Goal: Transaction & Acquisition: Purchase product/service

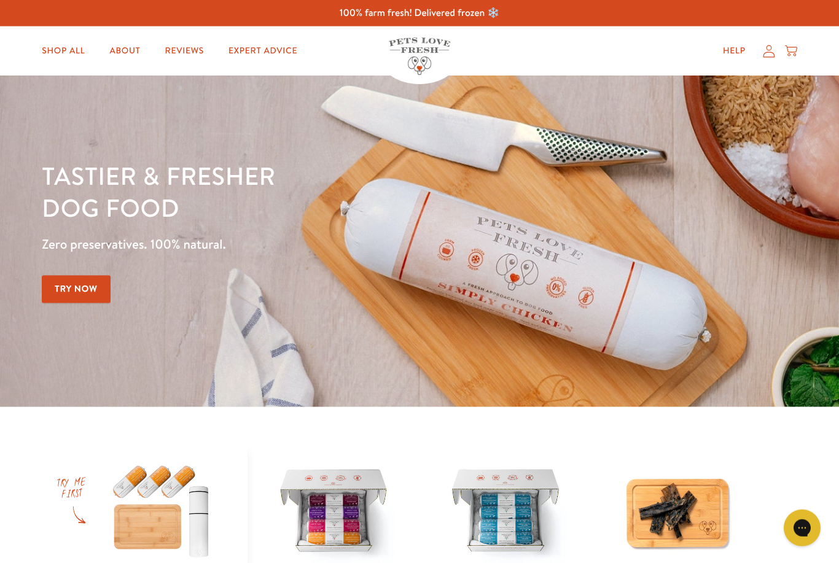
click at [767, 63] on div "Shop All About Reviews Expert Advice My account Shop All About Reviews Expert A…" at bounding box center [419, 50] width 755 height 49
click at [769, 55] on icon at bounding box center [769, 51] width 12 height 13
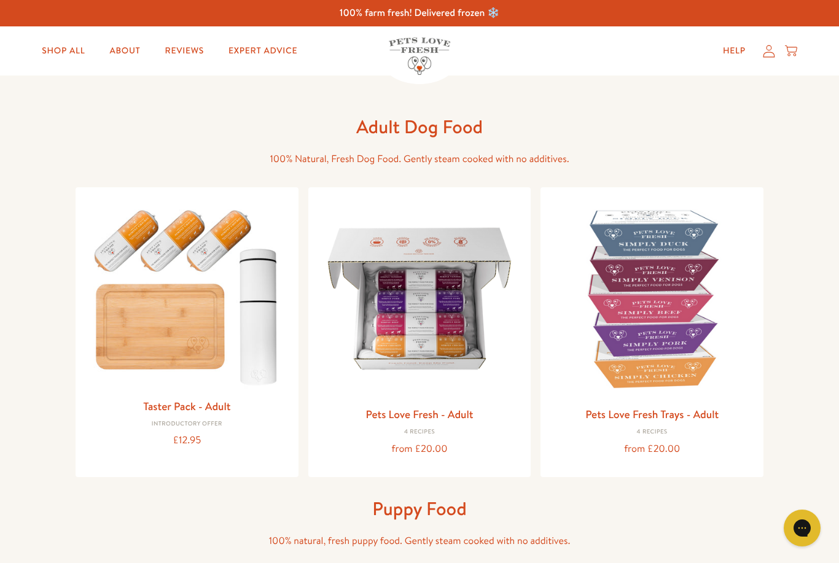
click at [424, 316] on img at bounding box center [419, 298] width 203 height 203
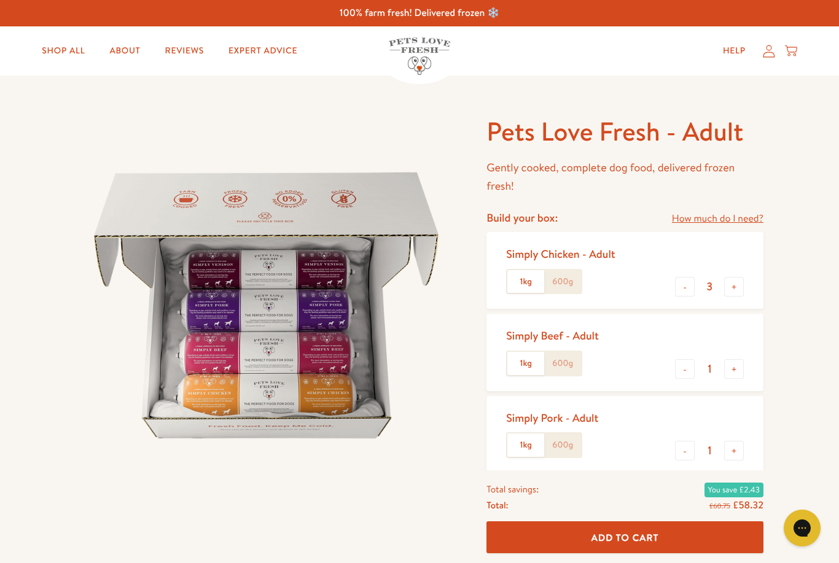
click at [568, 276] on label "600g" at bounding box center [562, 281] width 37 height 23
click at [0, 0] on input "600g" at bounding box center [0, 0] width 0 height 0
click at [732, 293] on button "+" at bounding box center [734, 287] width 20 height 20
type input "4"
click at [568, 366] on label "600g" at bounding box center [562, 363] width 37 height 23
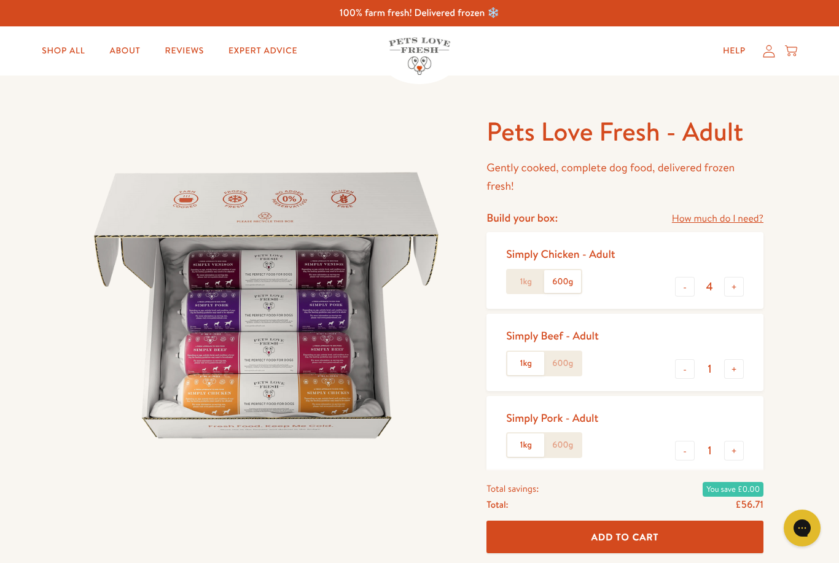
click at [0, 0] on input "600g" at bounding box center [0, 0] width 0 height 0
click at [512, 364] on label "1kg" at bounding box center [525, 363] width 37 height 23
click at [0, 0] on input "1kg" at bounding box center [0, 0] width 0 height 0
click at [681, 368] on button "-" at bounding box center [685, 369] width 20 height 20
type input "0"
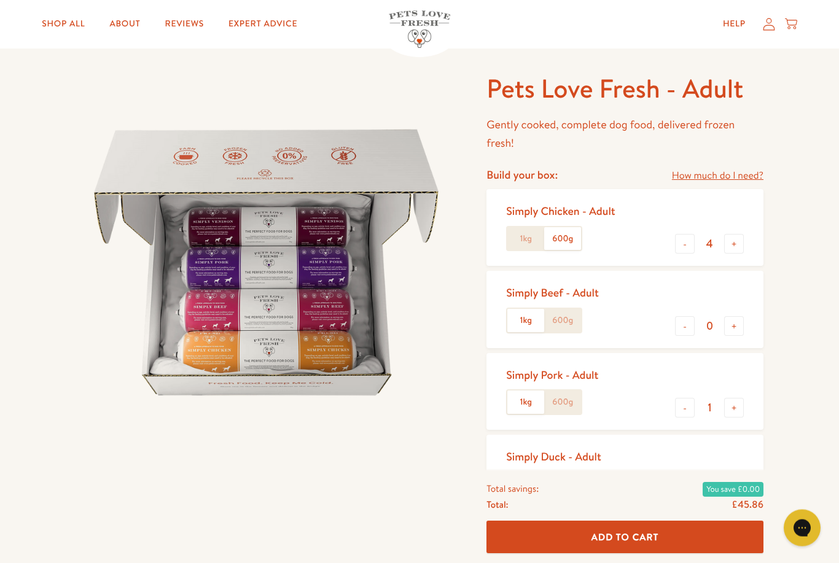
scroll to position [42, 0]
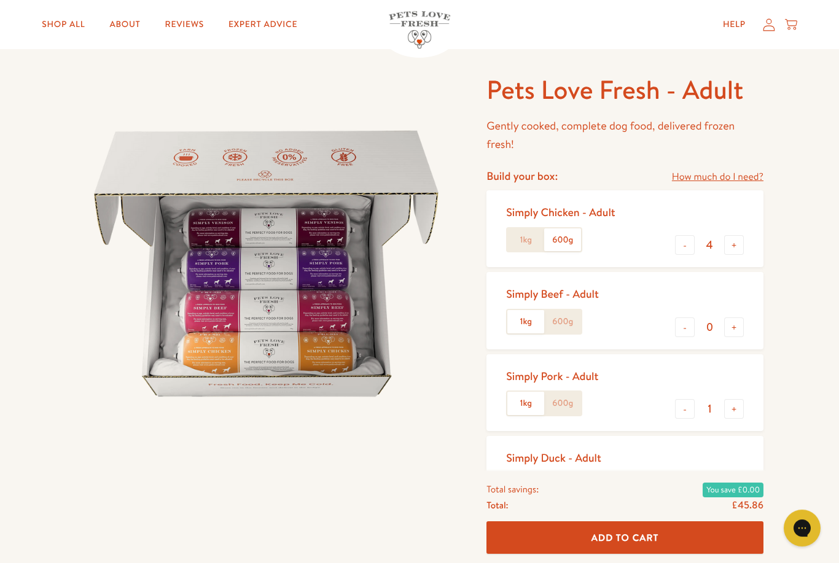
click at [735, 493] on button "+" at bounding box center [734, 491] width 20 height 20
click at [736, 495] on button "+" at bounding box center [734, 491] width 20 height 20
click at [735, 495] on button "+" at bounding box center [734, 491] width 20 height 20
type input "4"
click at [562, 491] on label "600g" at bounding box center [562, 485] width 37 height 23
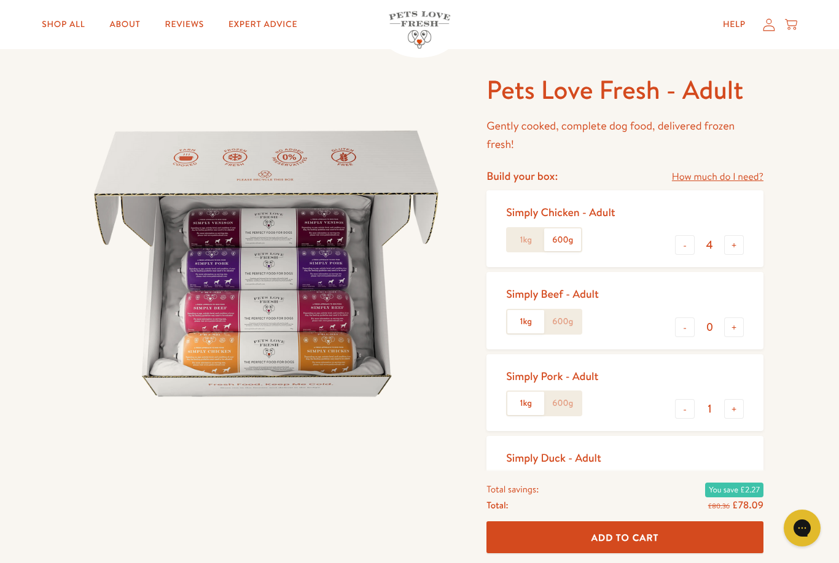
click at [0, 0] on input "600g" at bounding box center [0, 0] width 0 height 0
click at [563, 407] on label "600g" at bounding box center [562, 403] width 37 height 23
click at [0, 0] on input "600g" at bounding box center [0, 0] width 0 height 0
click at [731, 412] on button "+" at bounding box center [734, 409] width 20 height 20
click at [738, 409] on button "+" at bounding box center [734, 409] width 20 height 20
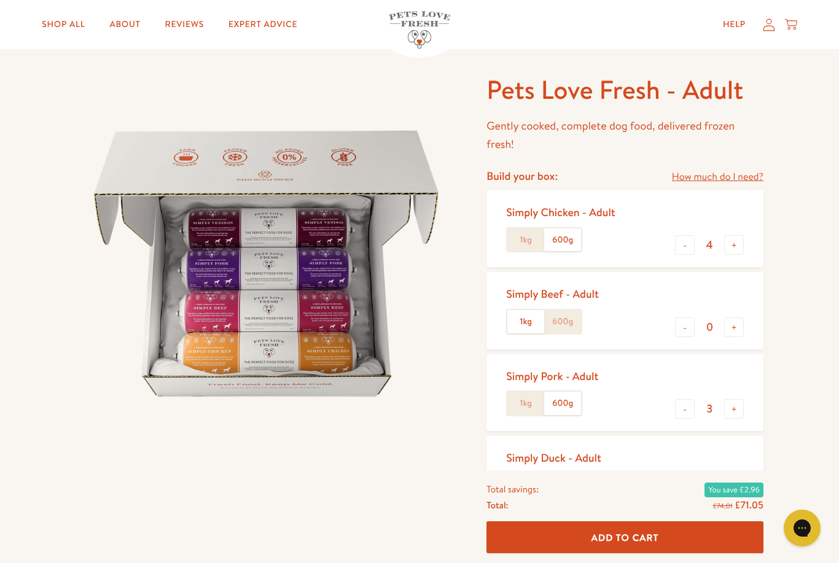
click at [740, 410] on button "+" at bounding box center [734, 409] width 20 height 20
type input "4"
click at [630, 544] on span "Add To Cart" at bounding box center [626, 537] width 68 height 13
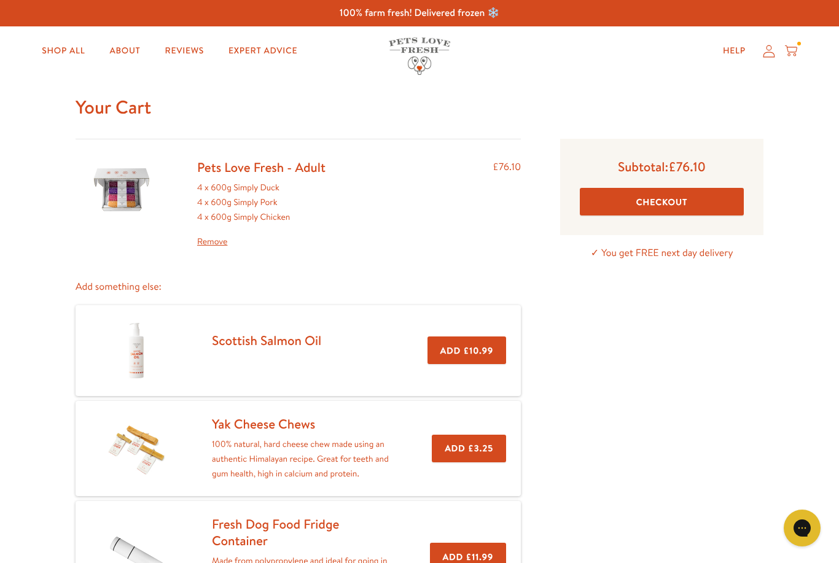
click at [66, 59] on link "Shop All" at bounding box center [63, 51] width 63 height 25
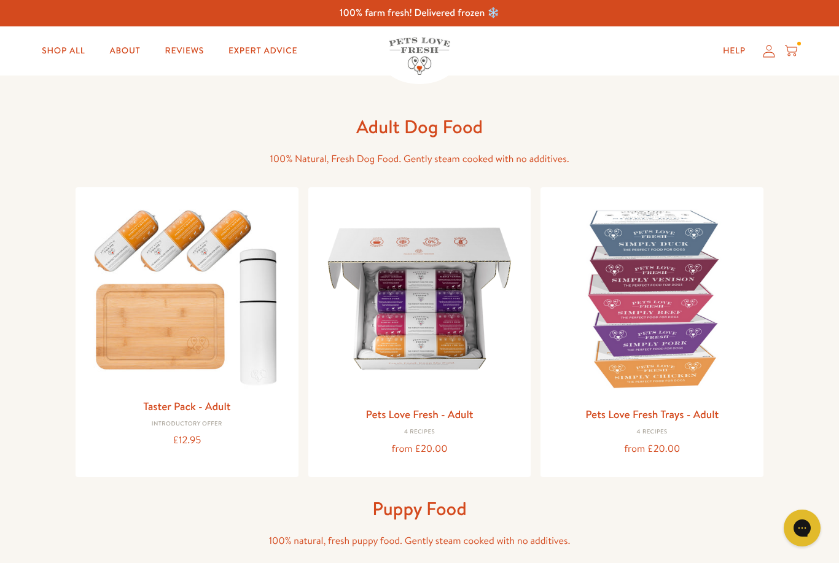
click at [671, 337] on img at bounding box center [651, 298] width 203 height 203
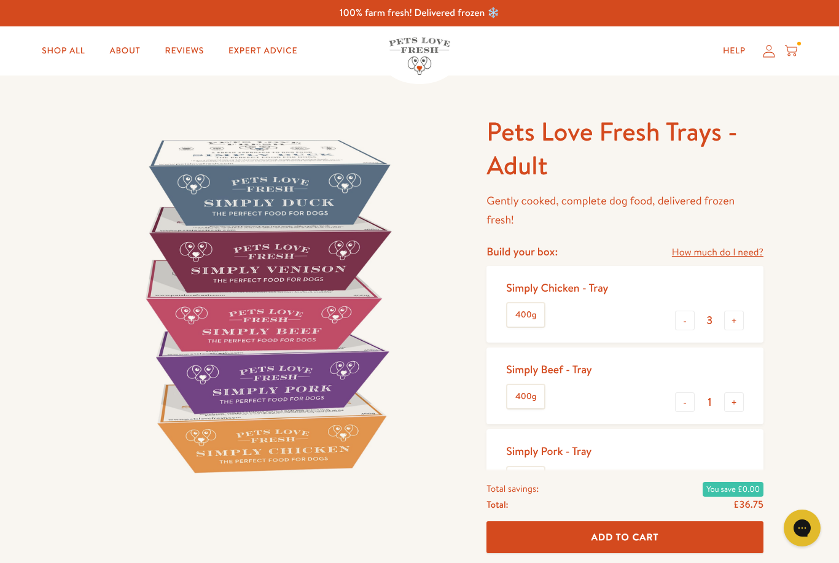
click at [689, 319] on button "-" at bounding box center [685, 321] width 20 height 20
click at [688, 322] on button "-" at bounding box center [685, 321] width 20 height 20
click at [688, 318] on button "-" at bounding box center [685, 321] width 20 height 20
type input "0"
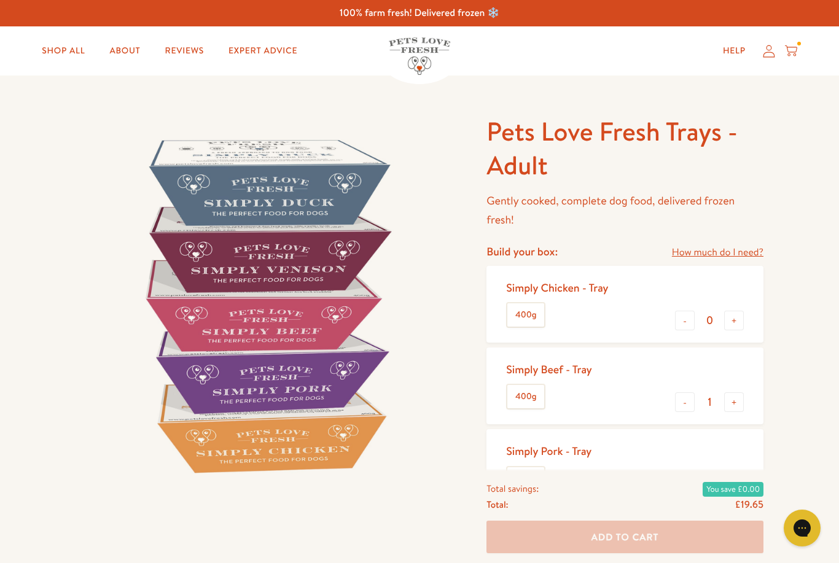
click at [737, 407] on button "+" at bounding box center [734, 403] width 20 height 20
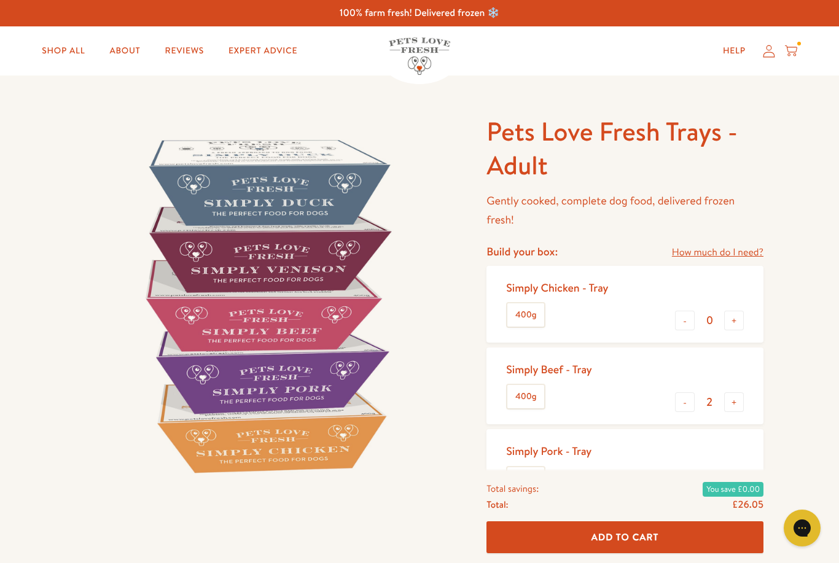
click at [735, 403] on button "+" at bounding box center [734, 403] width 20 height 20
click at [737, 404] on button "+" at bounding box center [734, 403] width 20 height 20
click at [737, 405] on button "+" at bounding box center [734, 403] width 20 height 20
click at [735, 405] on button "+" at bounding box center [734, 403] width 20 height 20
type input "6"
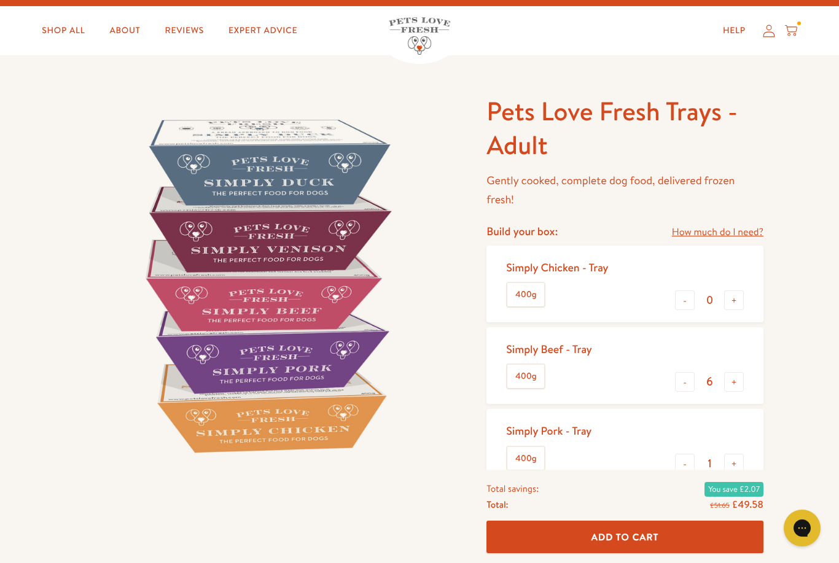
scroll to position [36, 0]
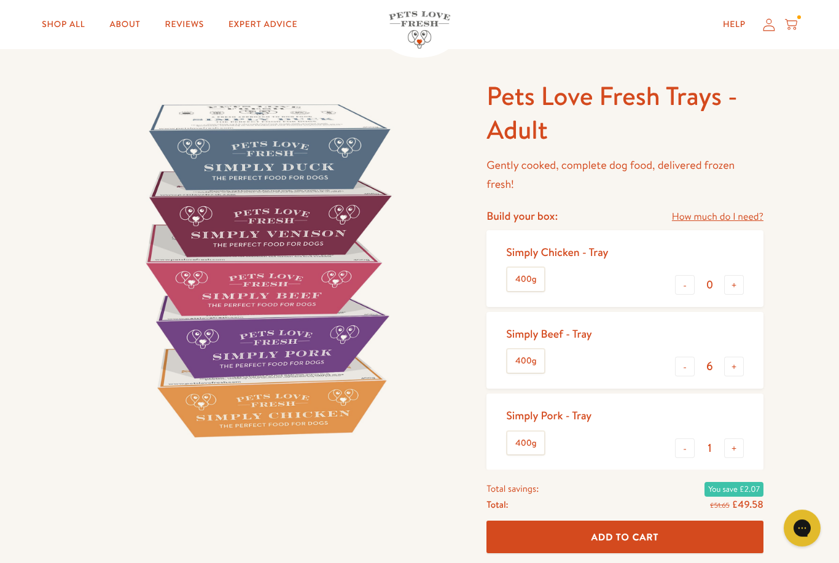
click at [688, 445] on button "-" at bounding box center [685, 449] width 20 height 20
type input "0"
click at [638, 544] on span "Add To Cart" at bounding box center [626, 537] width 68 height 13
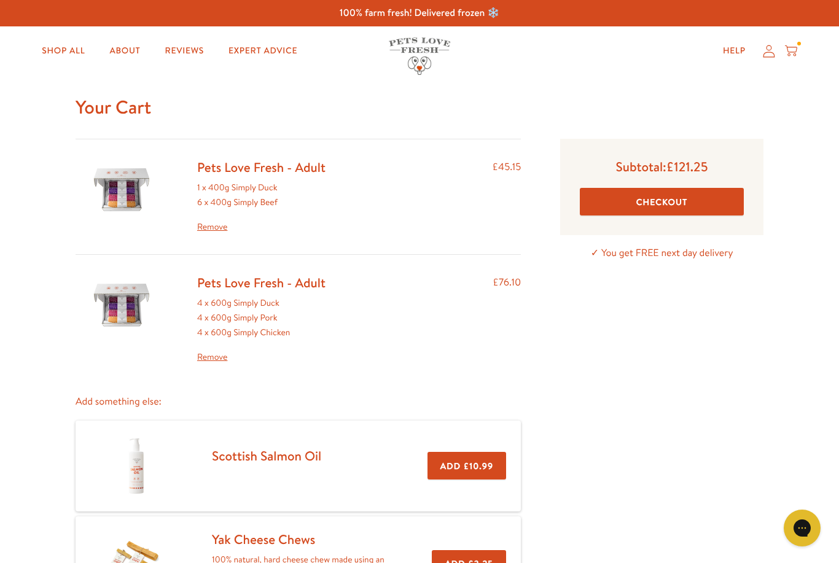
click at [211, 228] on link "Remove" at bounding box center [261, 227] width 128 height 15
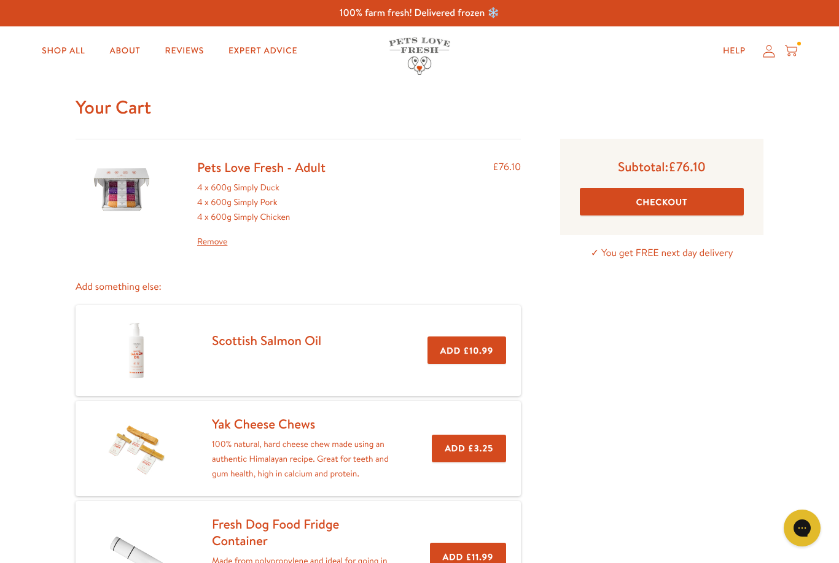
click at [61, 51] on link "Shop All" at bounding box center [63, 51] width 63 height 25
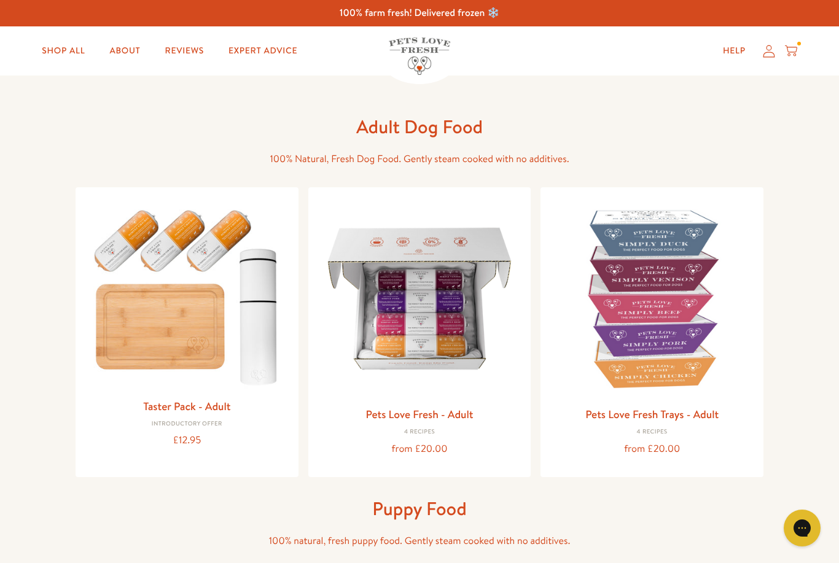
click at [652, 415] on link "Pets Love Fresh Trays - Adult" at bounding box center [651, 414] width 133 height 15
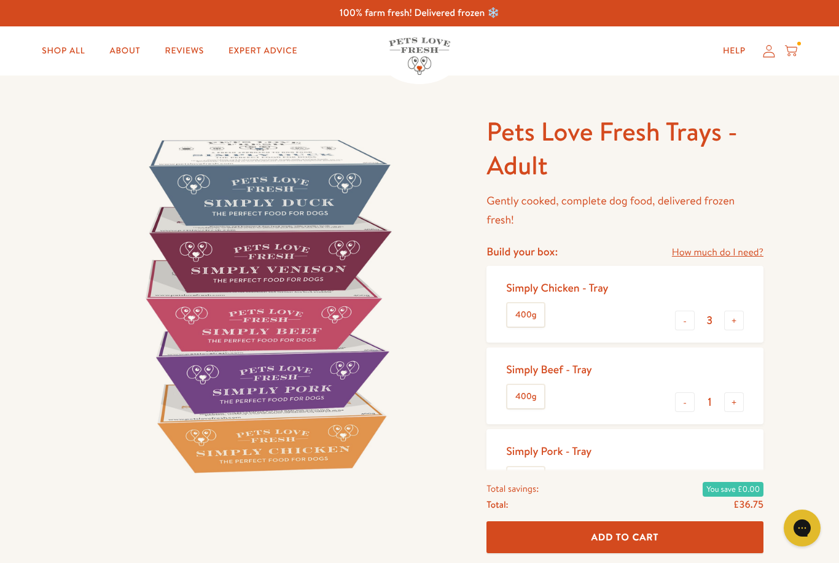
click at [729, 408] on button "+" at bounding box center [734, 403] width 20 height 20
click at [731, 407] on button "+" at bounding box center [734, 403] width 20 height 20
click at [733, 406] on button "+" at bounding box center [734, 403] width 20 height 20
click at [735, 407] on button "+" at bounding box center [734, 403] width 20 height 20
click at [732, 405] on button "+" at bounding box center [734, 403] width 20 height 20
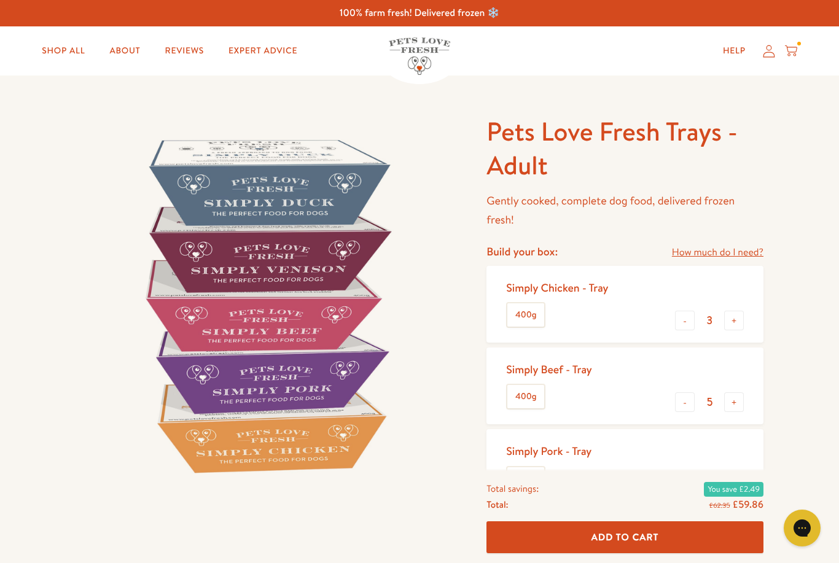
type input "6"
click at [679, 324] on button "-" at bounding box center [685, 321] width 20 height 20
click at [684, 327] on button "-" at bounding box center [685, 321] width 20 height 20
click at [679, 323] on button "-" at bounding box center [685, 321] width 20 height 20
type input "0"
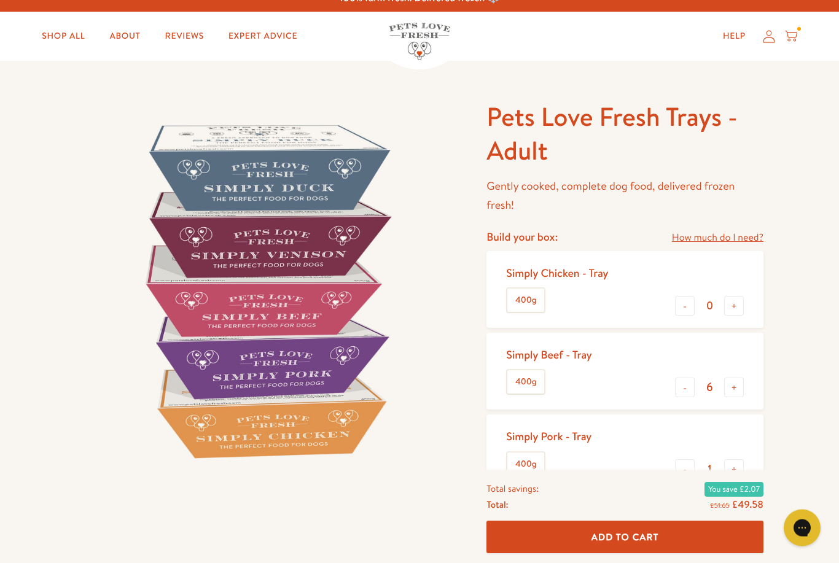
click at [686, 474] on button "-" at bounding box center [685, 470] width 20 height 20
type input "0"
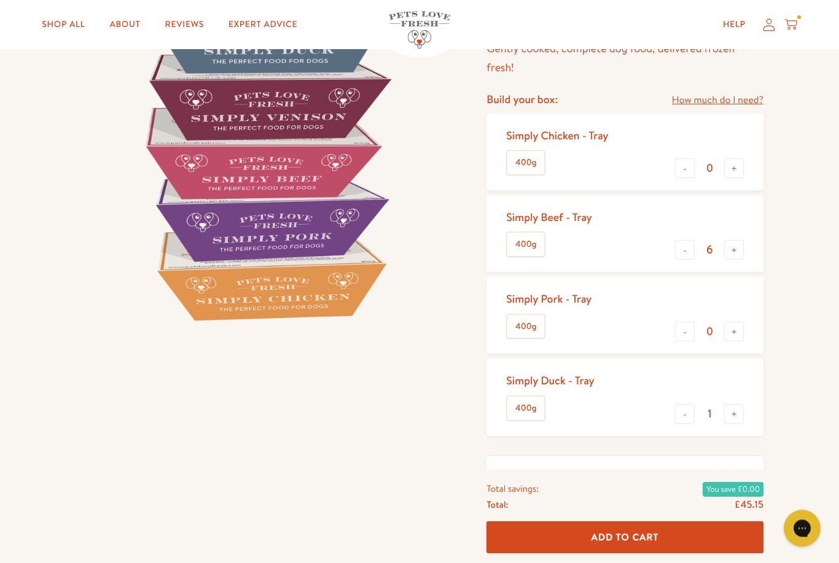
click at [676, 413] on button "-" at bounding box center [685, 414] width 20 height 20
type input "0"
click at [625, 544] on span "Add To Cart" at bounding box center [626, 537] width 68 height 13
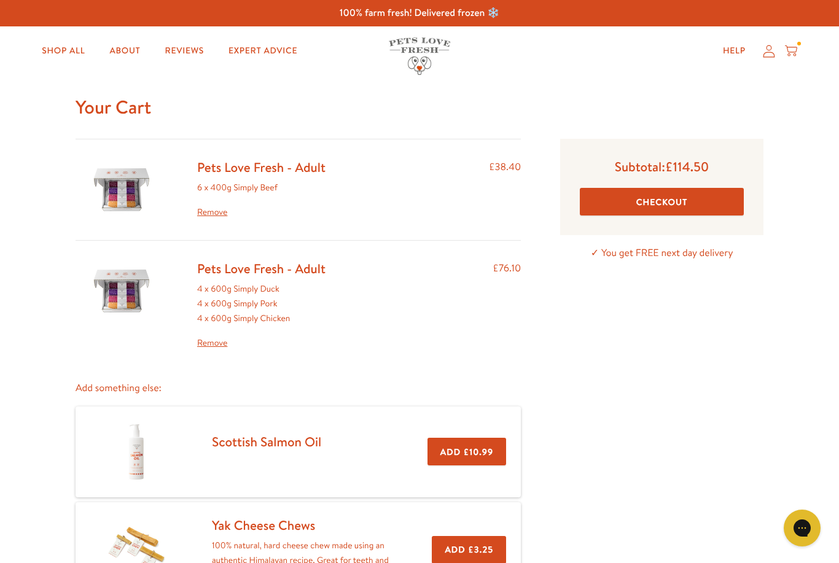
click at [211, 218] on link "Remove" at bounding box center [261, 212] width 128 height 15
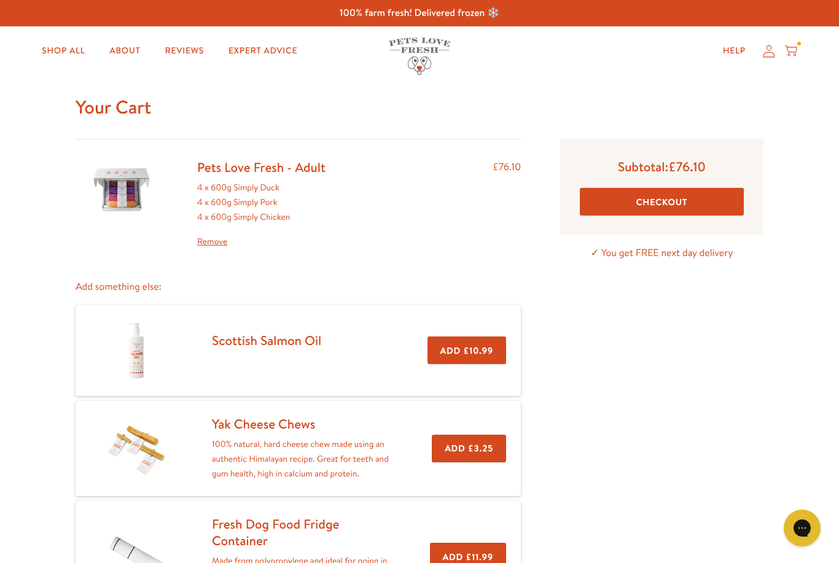
click at [71, 49] on link "Shop All" at bounding box center [63, 51] width 63 height 25
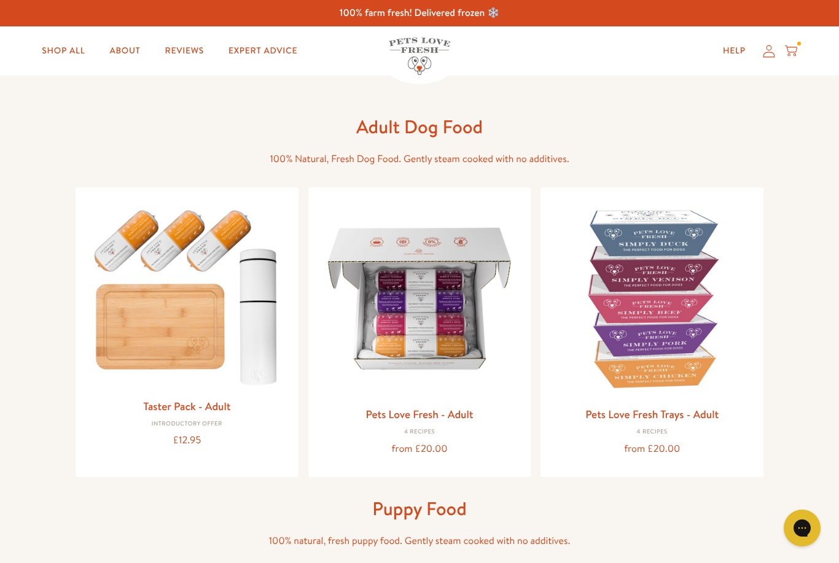
click at [660, 340] on img at bounding box center [651, 298] width 203 height 203
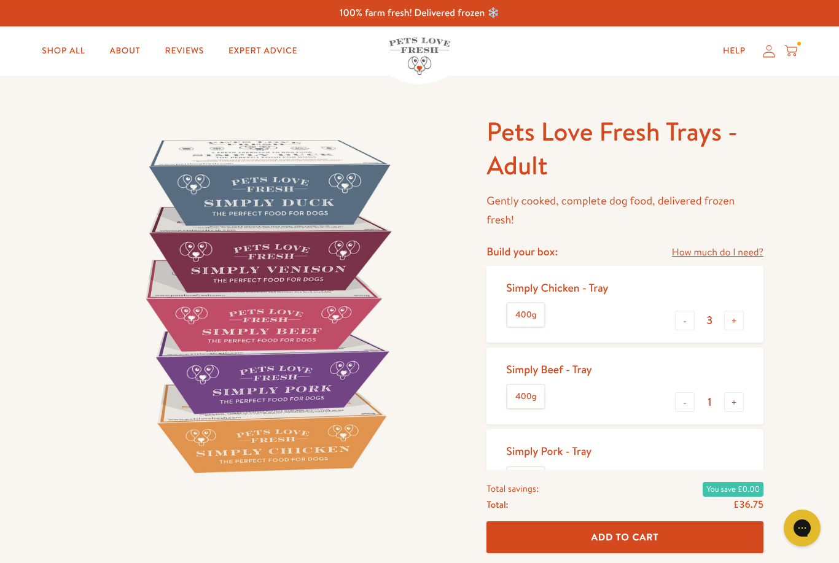
click at [738, 402] on button "+" at bounding box center [734, 403] width 20 height 20
click at [737, 405] on button "+" at bounding box center [734, 403] width 20 height 20
click at [735, 401] on button "+" at bounding box center [734, 403] width 20 height 20
click at [737, 402] on button "+" at bounding box center [734, 403] width 20 height 20
click at [741, 402] on button "+" at bounding box center [734, 403] width 20 height 20
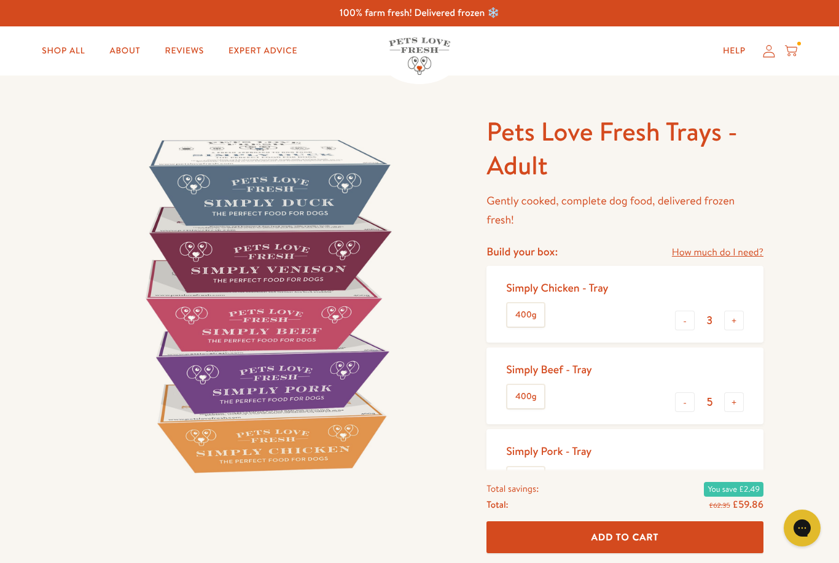
type input "6"
click at [685, 323] on button "-" at bounding box center [685, 321] width 20 height 20
click at [676, 326] on button "-" at bounding box center [685, 321] width 20 height 20
click at [673, 320] on div "Simply Chicken - Tray 400g - 1 +" at bounding box center [625, 304] width 277 height 77
click at [685, 318] on button "-" at bounding box center [685, 321] width 20 height 20
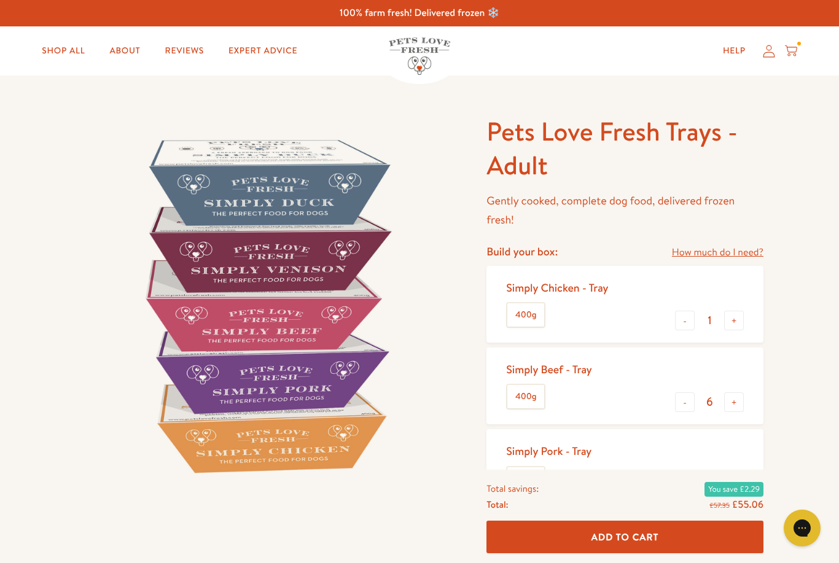
type input "0"
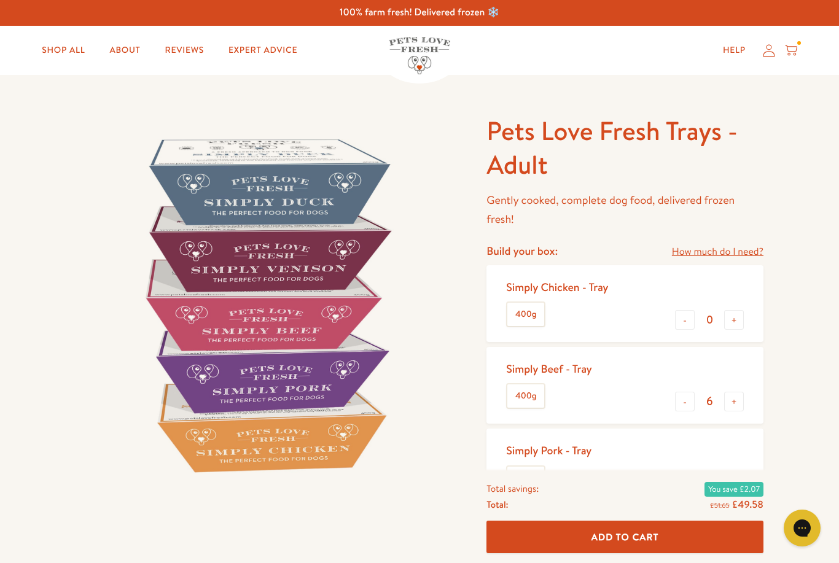
scroll to position [14, 0]
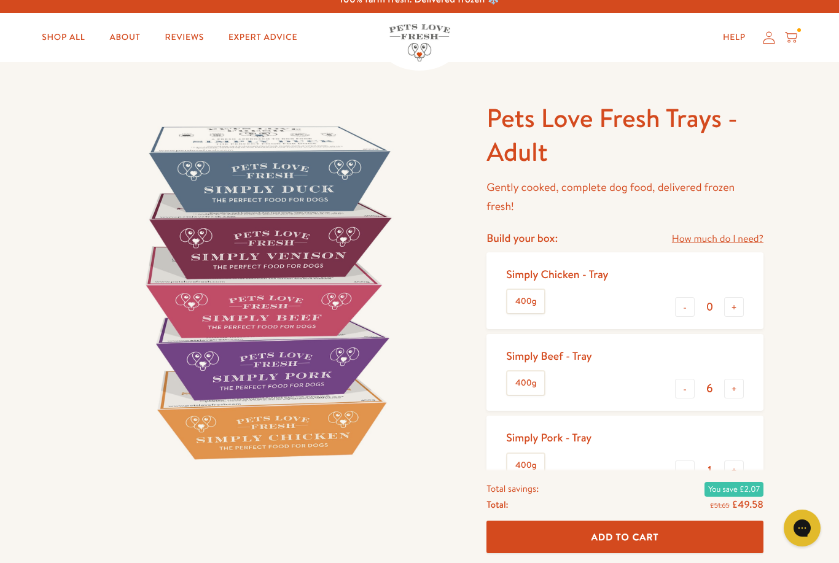
click at [667, 477] on div "Simply Pork - Tray 400g - 1 +" at bounding box center [625, 454] width 277 height 77
click at [689, 472] on button "-" at bounding box center [685, 471] width 20 height 20
type input "0"
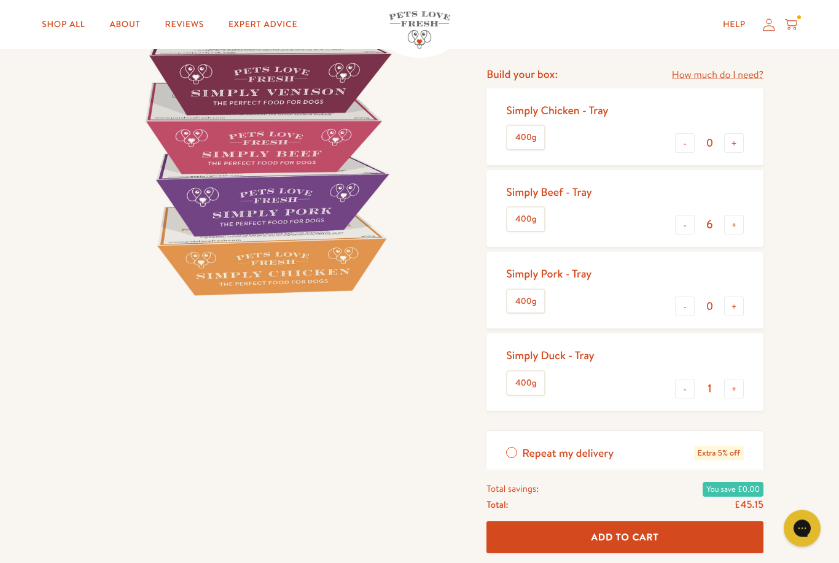
scroll to position [177, 0]
click at [632, 544] on span "Add To Cart" at bounding box center [626, 537] width 68 height 13
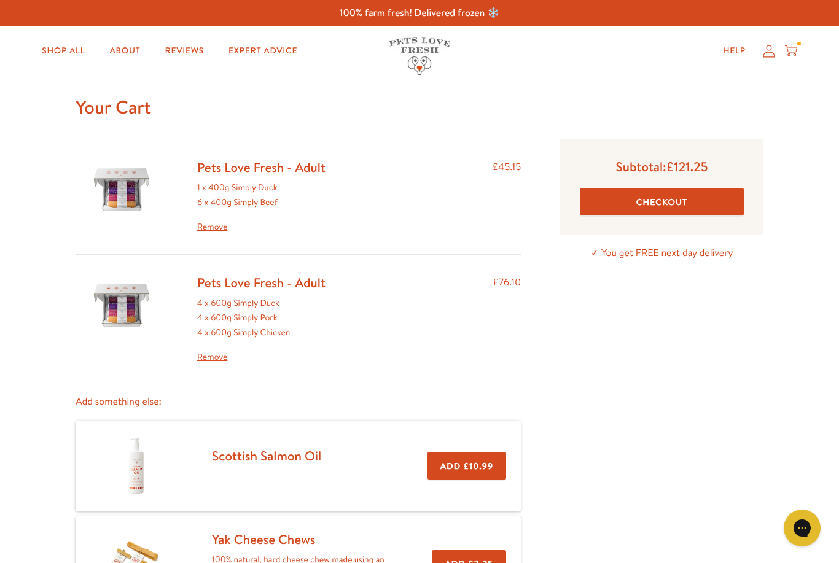
click at [773, 53] on icon at bounding box center [769, 51] width 12 height 12
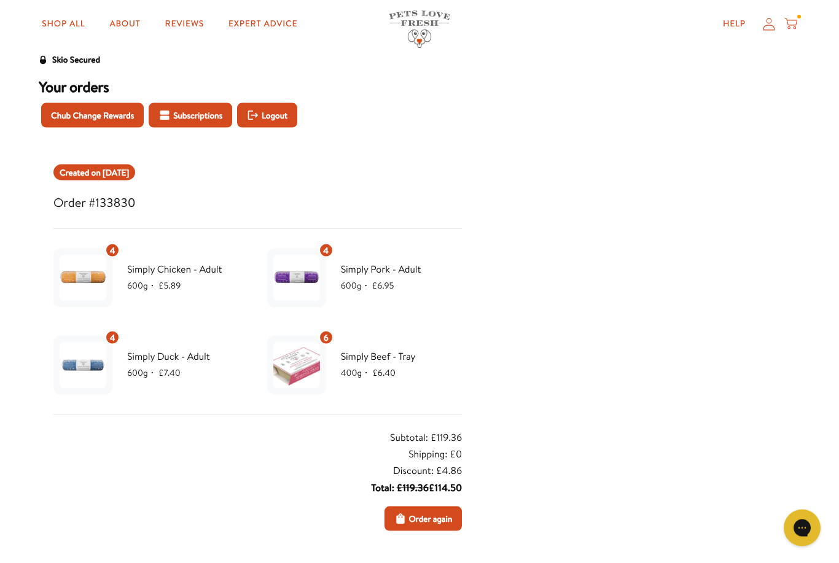
scroll to position [43, 0]
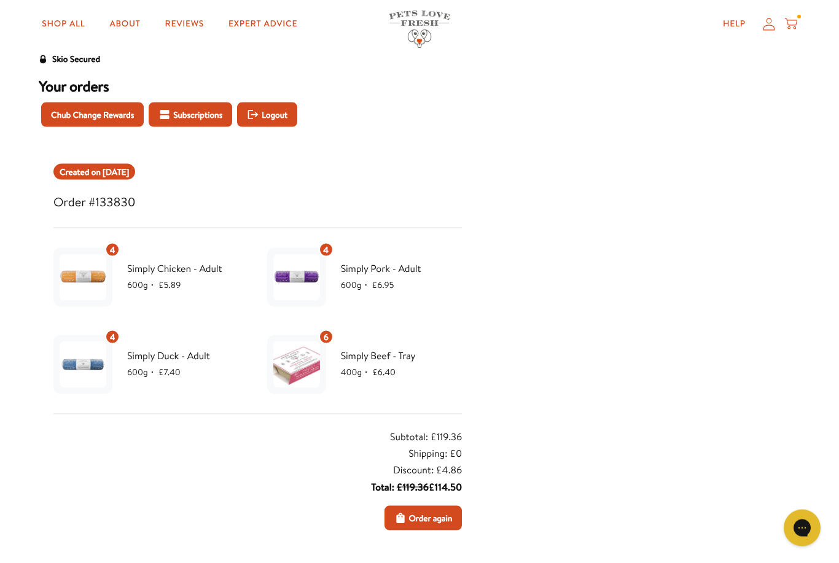
click at [422, 516] on span "Order again" at bounding box center [431, 519] width 44 height 14
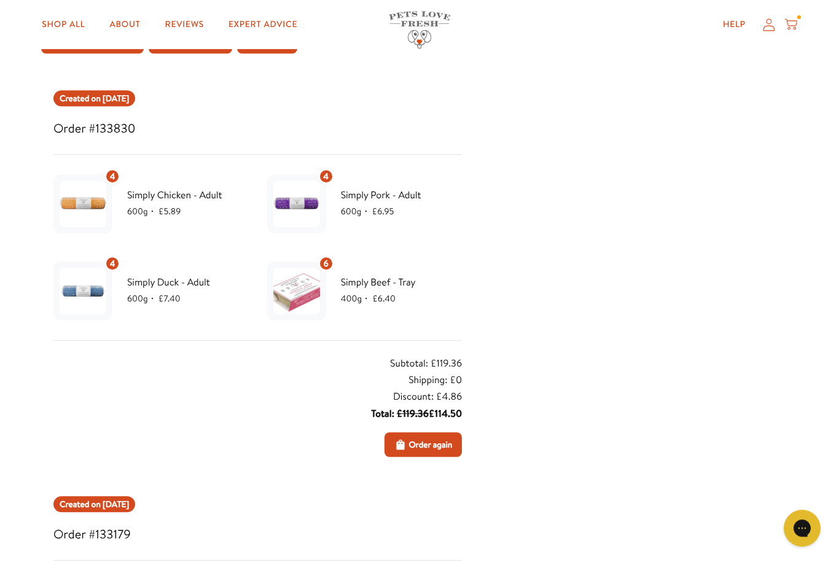
scroll to position [121, 0]
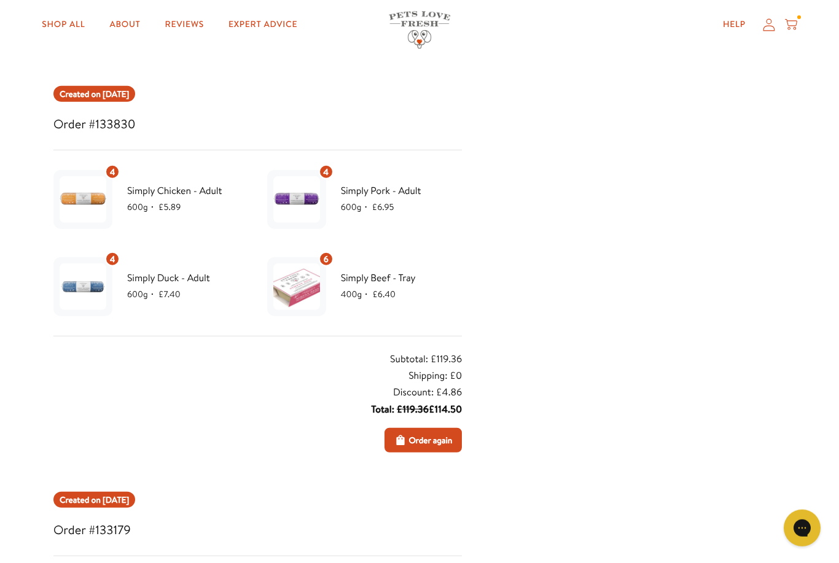
click at [428, 444] on span "Order again" at bounding box center [431, 441] width 44 height 14
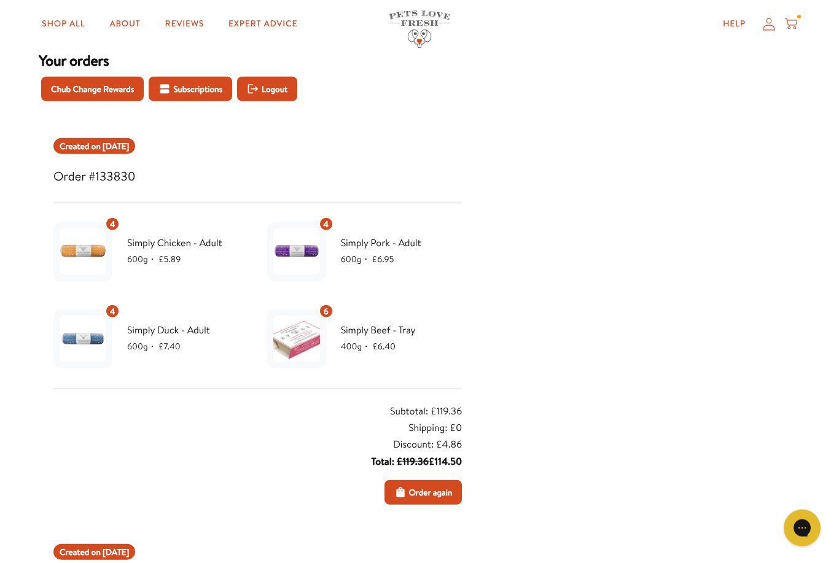
scroll to position [69, 0]
click at [428, 493] on span "Order again" at bounding box center [431, 493] width 44 height 14
click at [425, 503] on button "Order again" at bounding box center [424, 492] width 78 height 25
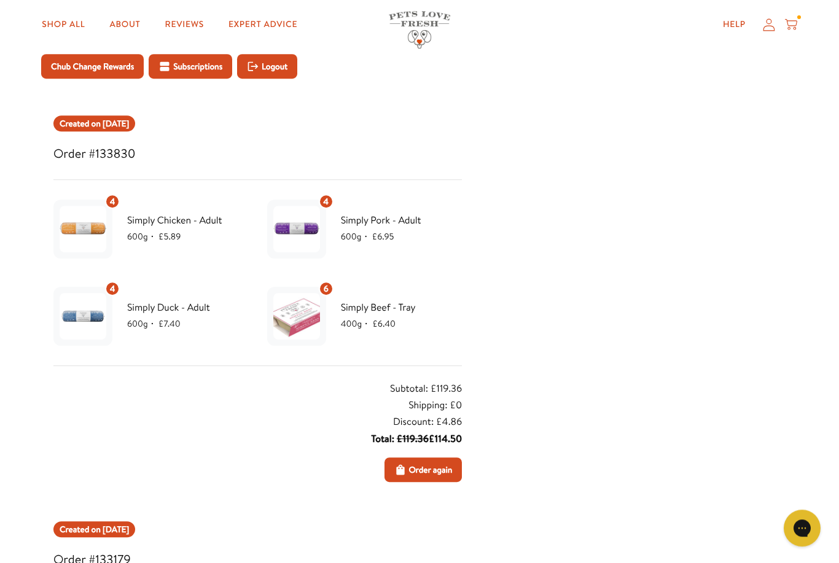
scroll to position [90, 0]
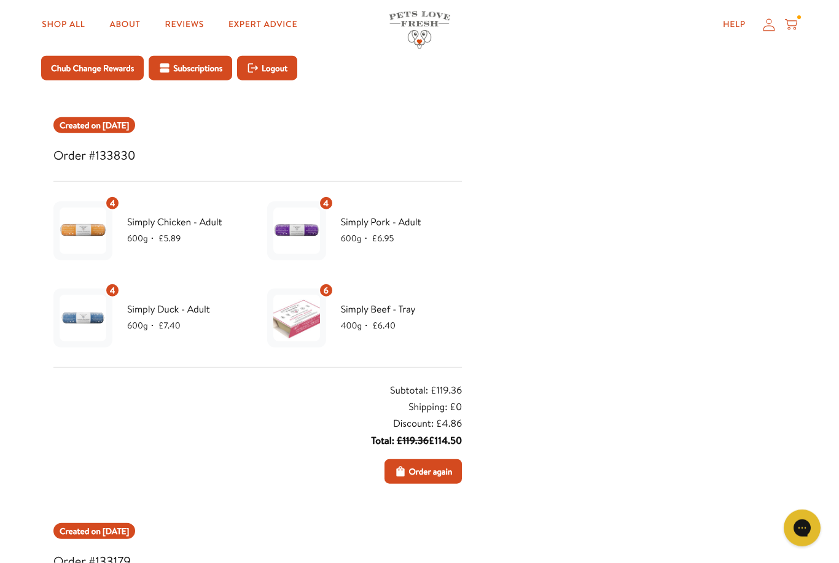
click at [423, 478] on button "Order again" at bounding box center [424, 472] width 78 height 25
click at [808, 530] on div "Gorgias live chat" at bounding box center [802, 527] width 25 height 25
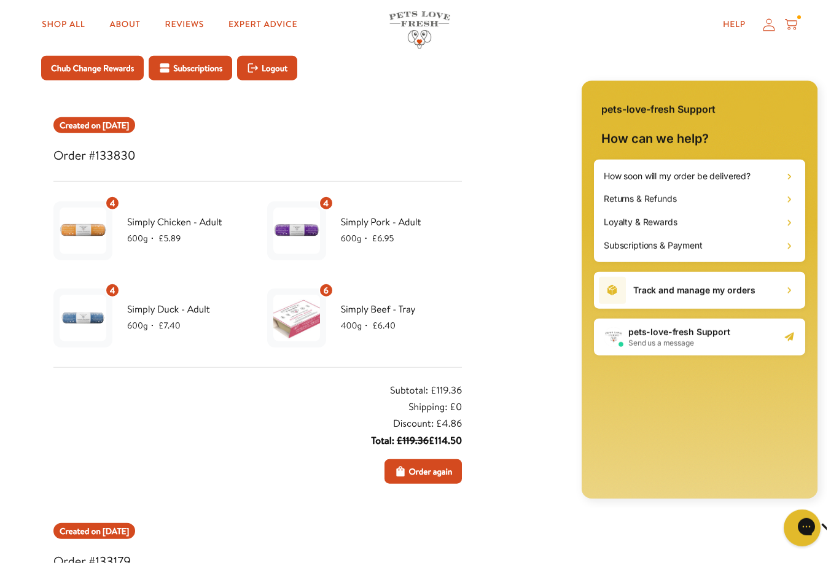
scroll to position [0, 0]
click at [839, 524] on div "Gorgias live chat" at bounding box center [846, 527] width 12 height 15
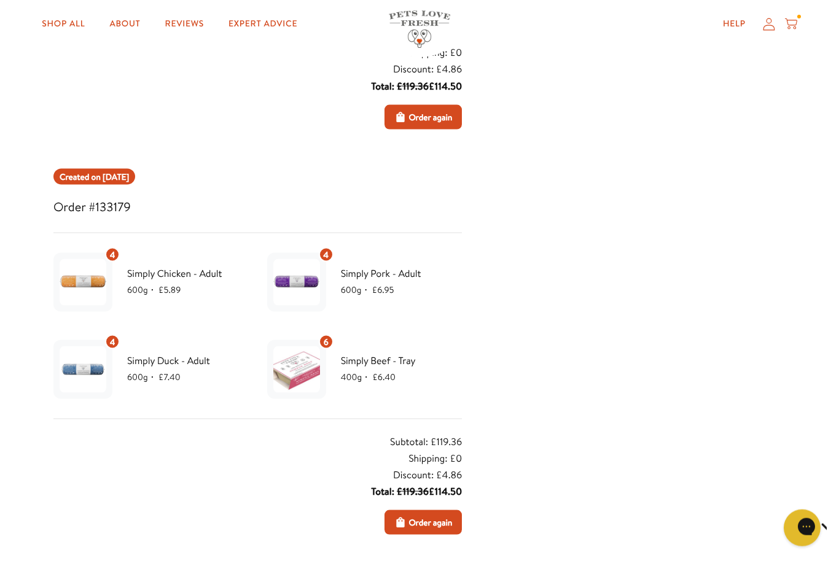
scroll to position [444, 0]
click at [423, 522] on span "Order again" at bounding box center [431, 523] width 44 height 14
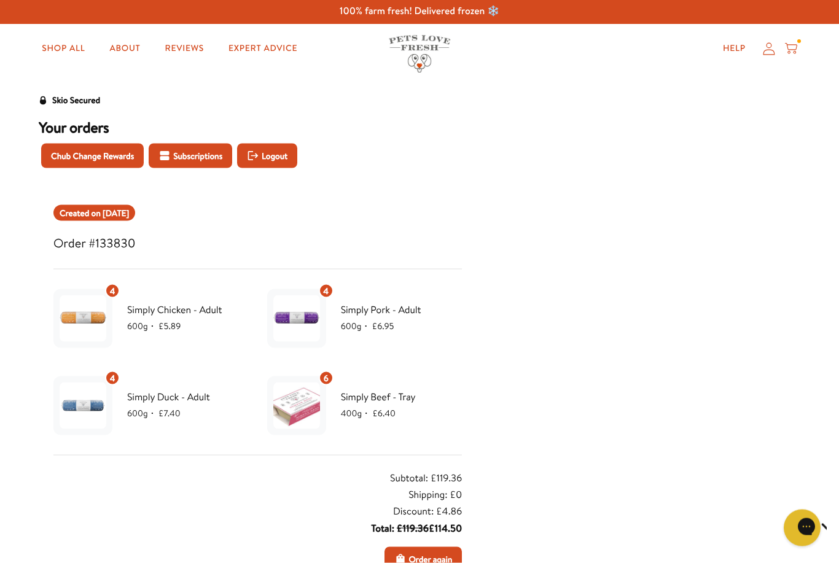
scroll to position [0, 0]
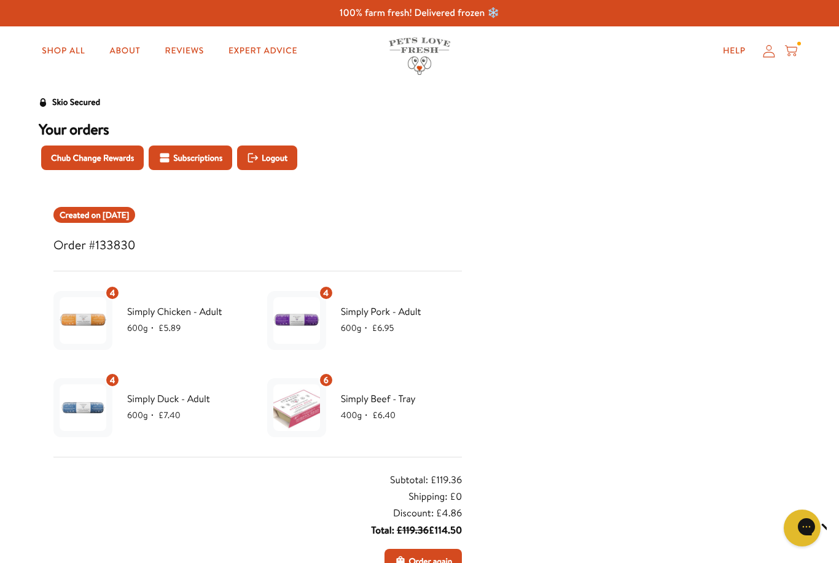
click at [64, 57] on link "Shop All" at bounding box center [63, 51] width 63 height 25
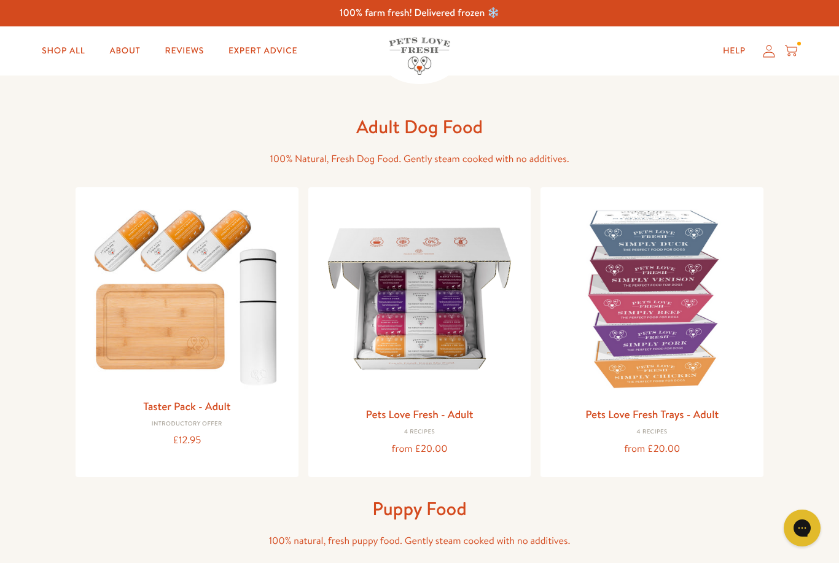
click at [424, 338] on img at bounding box center [419, 298] width 203 height 203
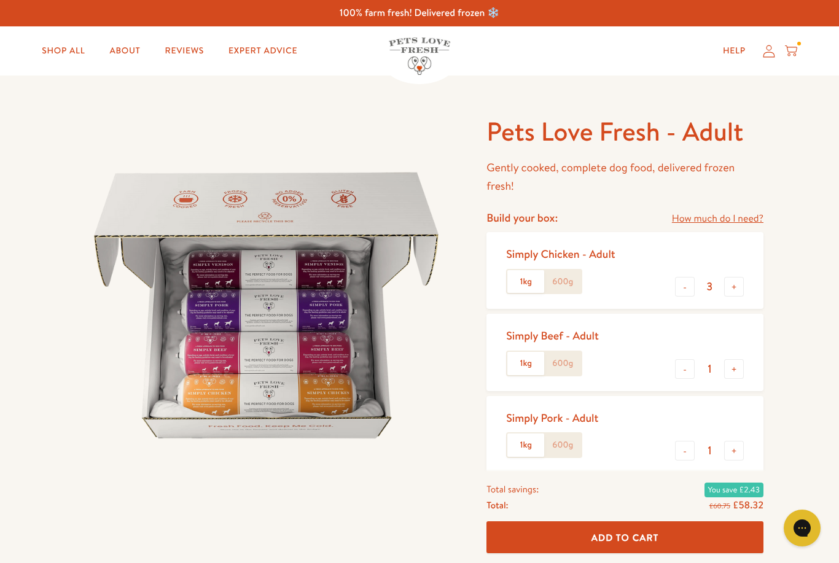
click at [568, 283] on label "600g" at bounding box center [562, 281] width 37 height 23
click at [0, 0] on input "600g" at bounding box center [0, 0] width 0 height 0
click at [738, 291] on button "+" at bounding box center [734, 287] width 20 height 20
type input "4"
click at [568, 367] on label "600g" at bounding box center [562, 363] width 37 height 23
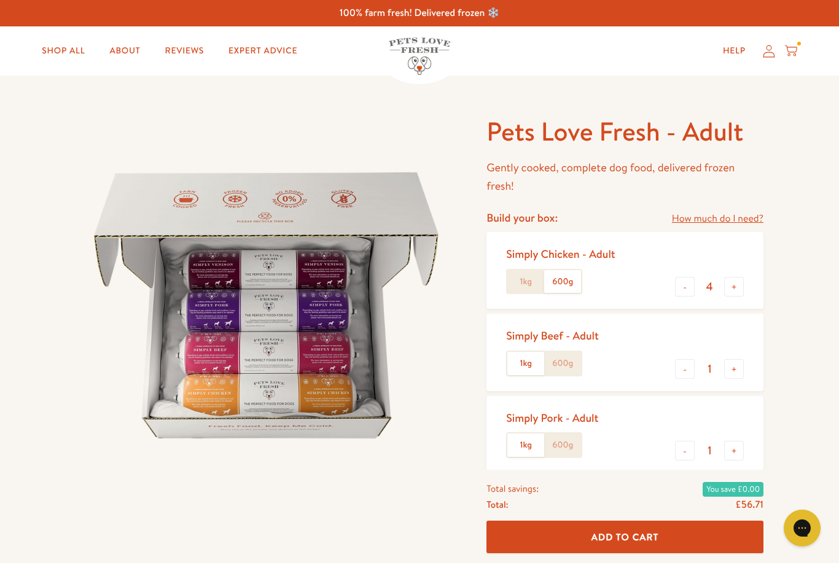
click at [0, 0] on input "600g" at bounding box center [0, 0] width 0 height 0
click at [734, 374] on button "+" at bounding box center [734, 369] width 20 height 20
click at [737, 375] on button "+" at bounding box center [734, 369] width 20 height 20
click at [528, 372] on label "1kg" at bounding box center [525, 363] width 37 height 23
click at [0, 0] on input "1kg" at bounding box center [0, 0] width 0 height 0
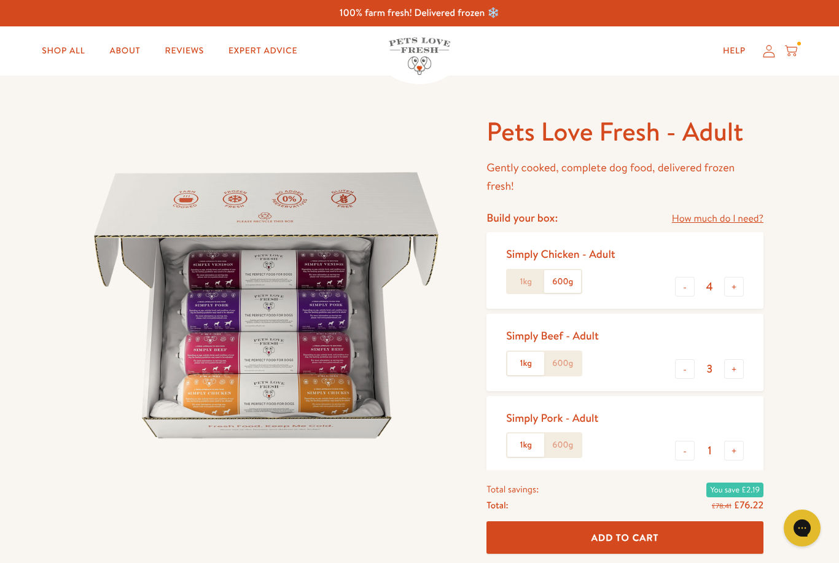
click at [683, 370] on button "-" at bounding box center [685, 369] width 20 height 20
click at [667, 374] on div "Simply Beef - Adult 1kg 600g - 2 +" at bounding box center [625, 352] width 277 height 77
click at [668, 369] on div "Simply Beef - Adult 1kg 600g - 2 +" at bounding box center [625, 352] width 277 height 77
click at [678, 372] on button "-" at bounding box center [685, 369] width 20 height 20
click at [681, 370] on button "-" at bounding box center [685, 369] width 20 height 20
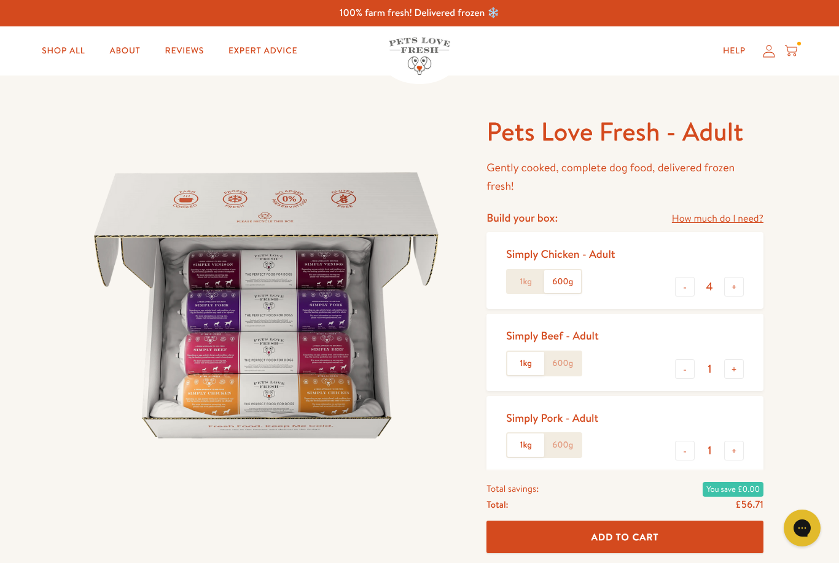
type input "0"
click at [735, 453] on button "+" at bounding box center [734, 451] width 20 height 20
click at [738, 453] on button "+" at bounding box center [734, 451] width 20 height 20
click at [730, 451] on button "+" at bounding box center [734, 451] width 20 height 20
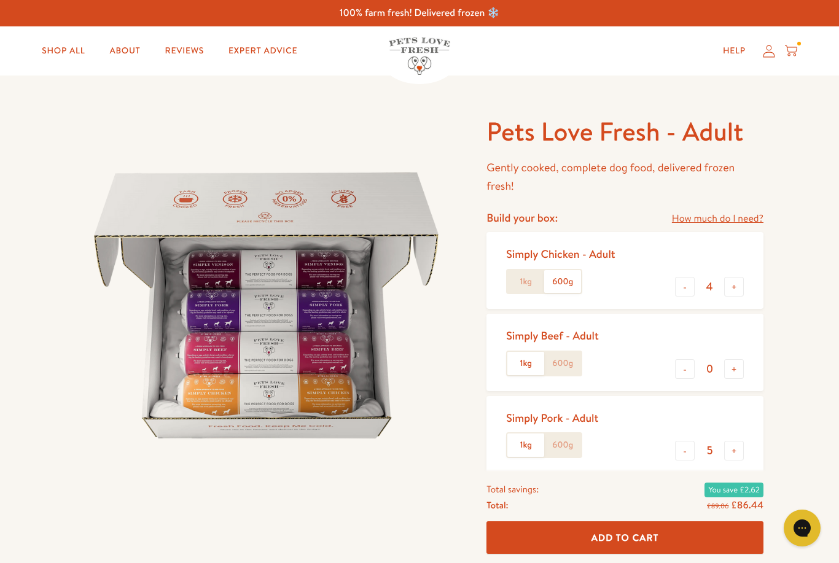
click at [687, 445] on button "-" at bounding box center [685, 451] width 20 height 20
type input "4"
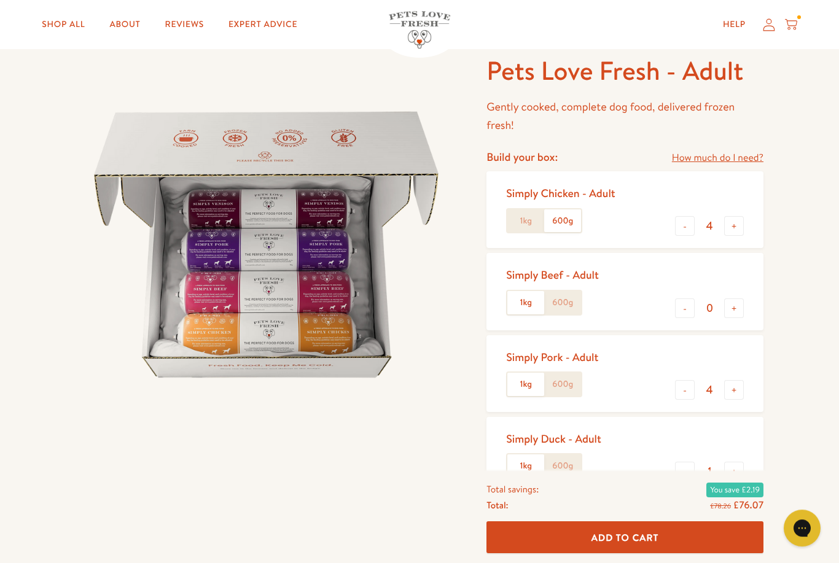
scroll to position [63, 0]
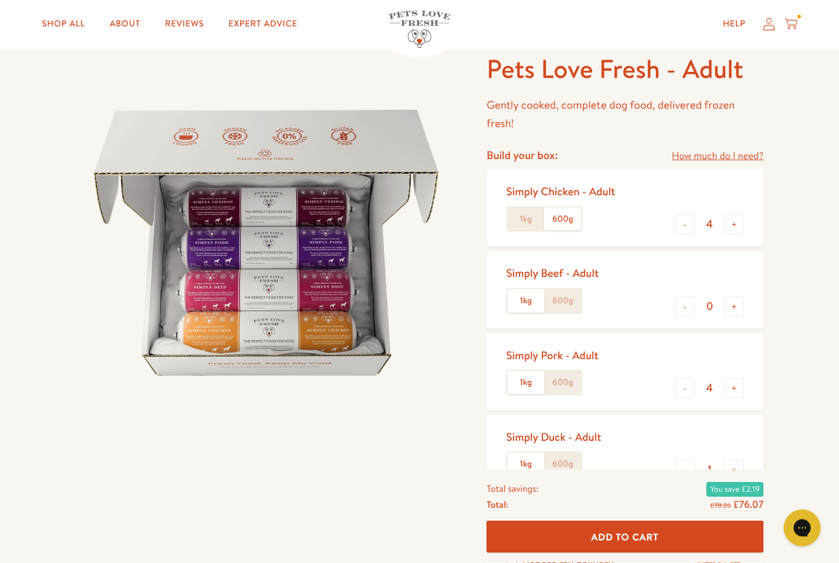
click at [738, 467] on button "+" at bounding box center [734, 470] width 20 height 20
click at [741, 468] on button "+" at bounding box center [734, 470] width 20 height 20
click at [738, 470] on button "+" at bounding box center [734, 470] width 20 height 20
type input "4"
click at [619, 544] on span "Add To Cart" at bounding box center [626, 537] width 68 height 13
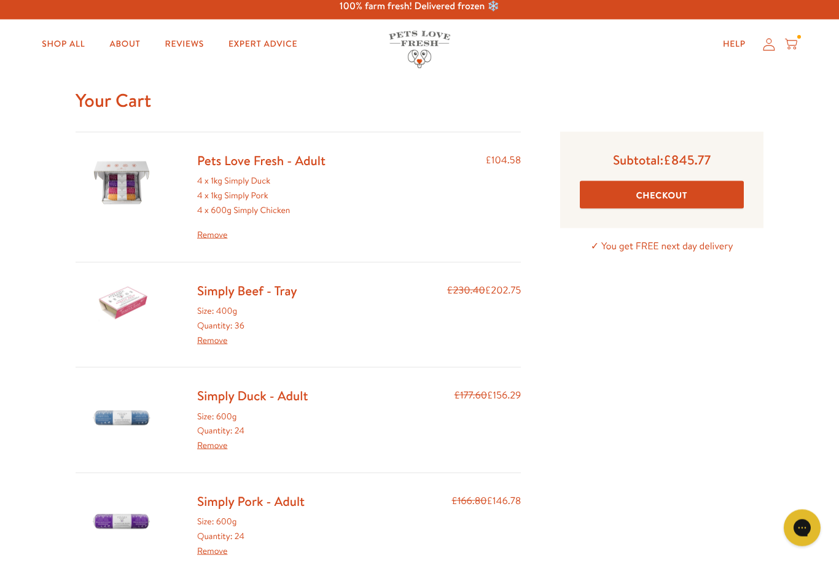
scroll to position [7, 0]
click at [217, 351] on div "Simply Beef - Tray Size: 400g Quantity: 36 Remove £230.40 £202.75" at bounding box center [298, 315] width 445 height 106
click at [219, 339] on link "Remove" at bounding box center [212, 340] width 30 height 12
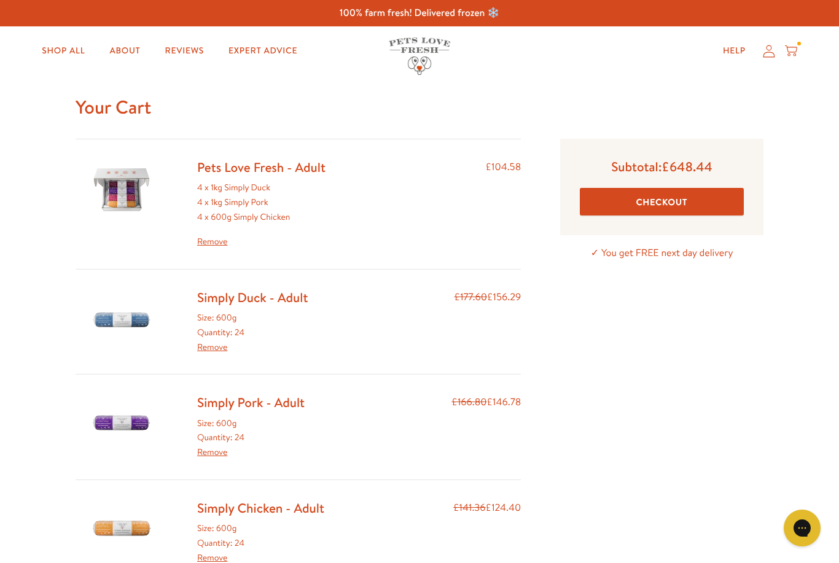
click at [215, 344] on link "Remove" at bounding box center [212, 347] width 30 height 12
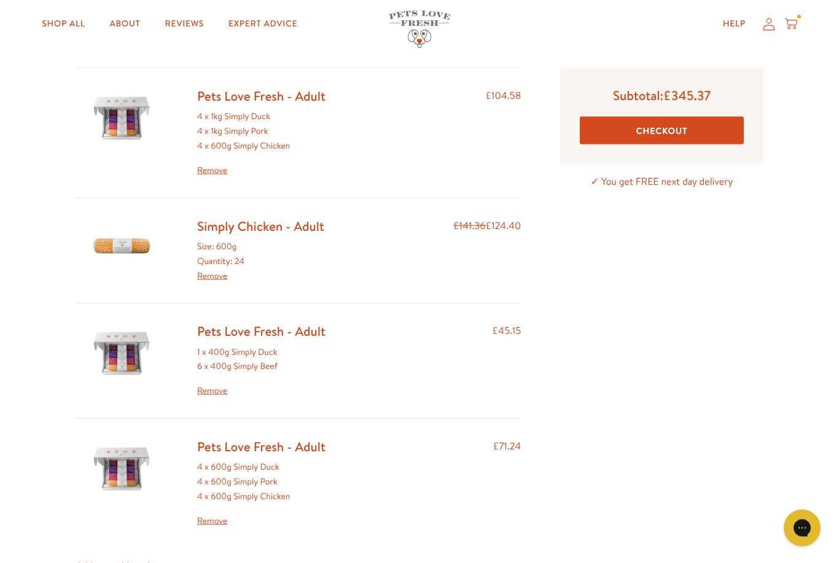
scroll to position [72, 0]
click at [209, 385] on link "Remove" at bounding box center [261, 390] width 128 height 15
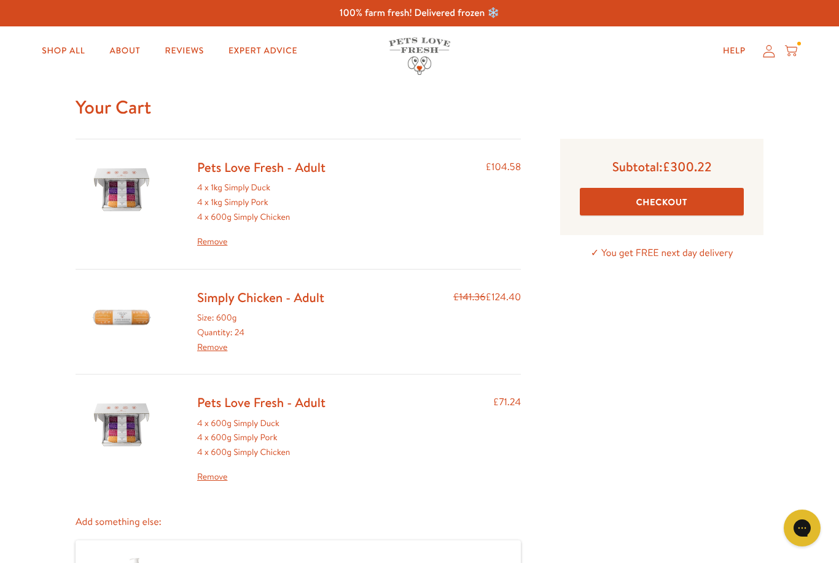
click at [219, 347] on link "Remove" at bounding box center [212, 347] width 30 height 12
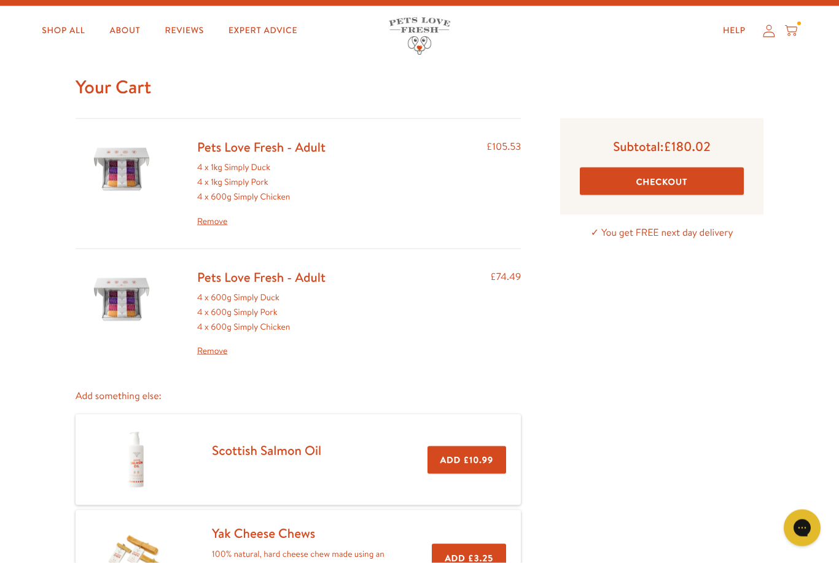
scroll to position [21, 0]
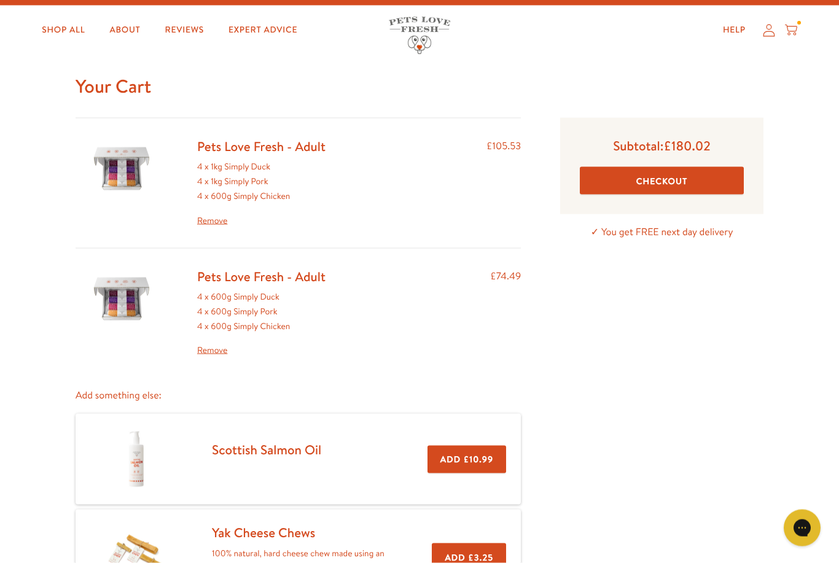
click at [215, 222] on link "Remove" at bounding box center [261, 221] width 128 height 15
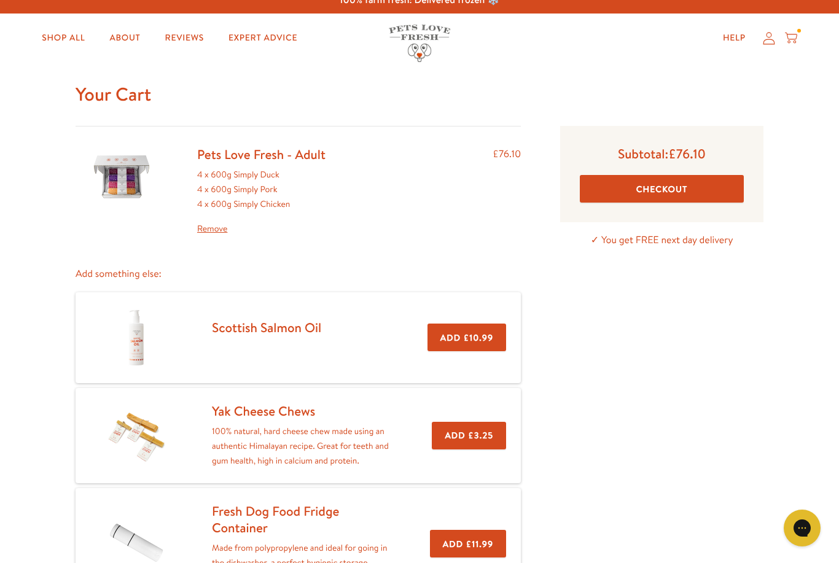
scroll to position [14, 0]
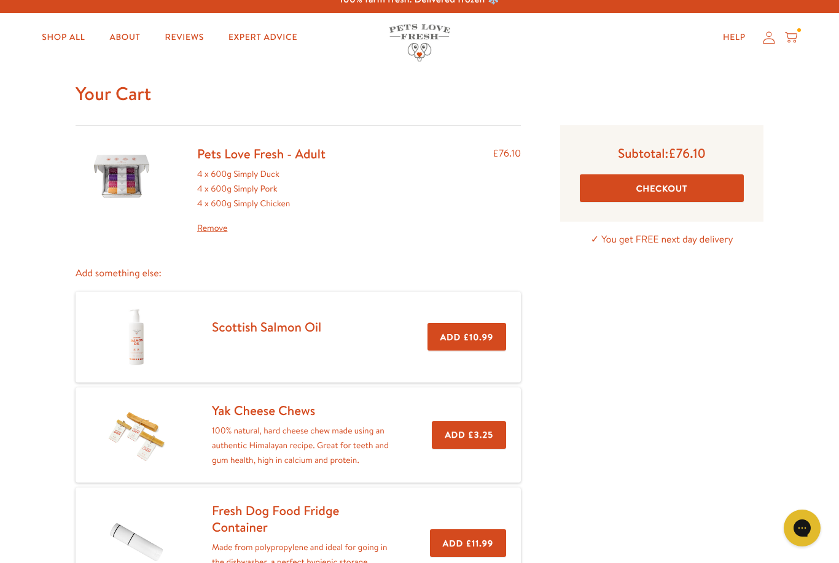
click at [65, 41] on link "Shop All" at bounding box center [63, 37] width 63 height 25
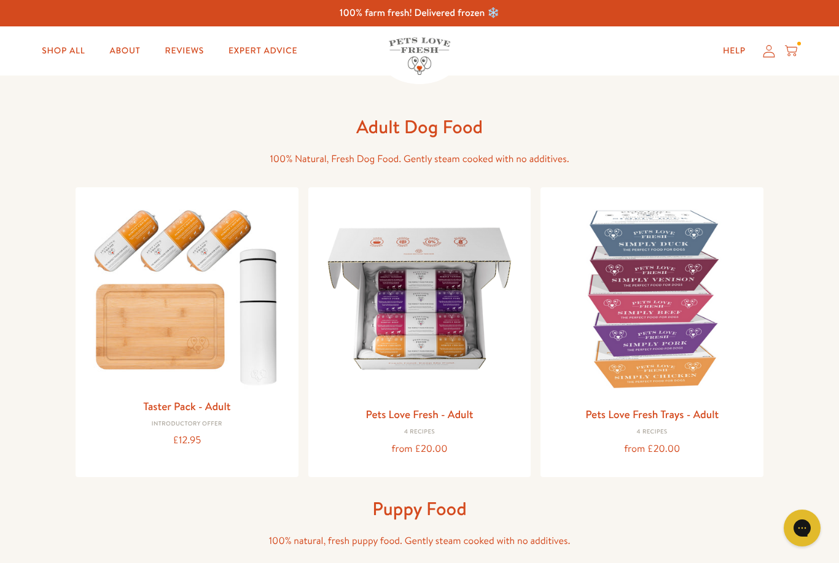
click at [660, 413] on link "Pets Love Fresh Trays - Adult" at bounding box center [651, 414] width 133 height 15
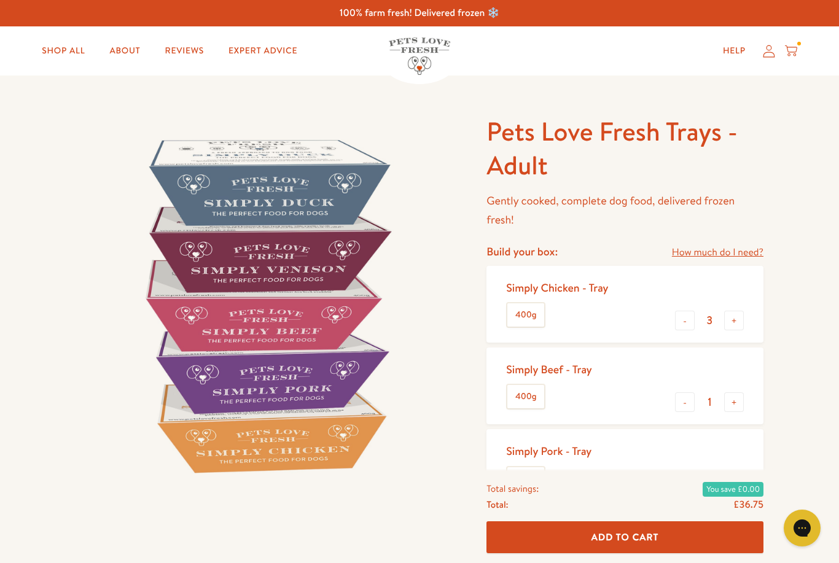
click at [682, 318] on button "-" at bounding box center [685, 321] width 20 height 20
click at [680, 326] on button "-" at bounding box center [685, 321] width 20 height 20
click at [678, 326] on button "-" at bounding box center [685, 321] width 20 height 20
type input "0"
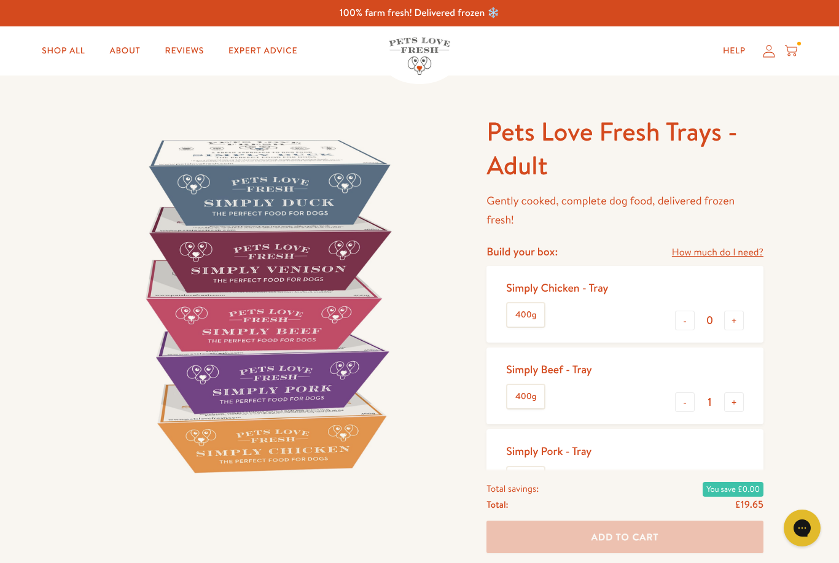
click at [730, 404] on button "+" at bounding box center [734, 403] width 20 height 20
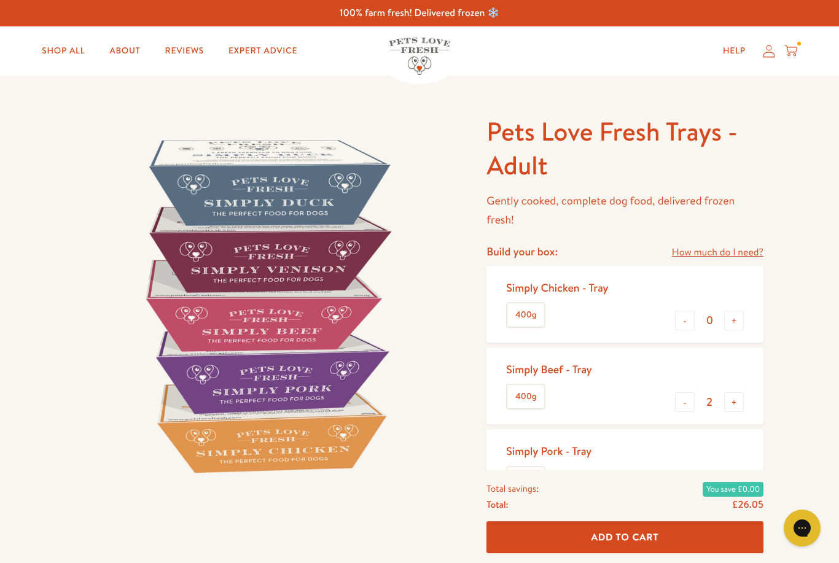
click at [733, 402] on button "+" at bounding box center [734, 403] width 20 height 20
click at [737, 404] on button "+" at bounding box center [734, 403] width 20 height 20
click at [734, 402] on button "+" at bounding box center [734, 403] width 20 height 20
click at [741, 408] on button "+" at bounding box center [734, 403] width 20 height 20
type input "6"
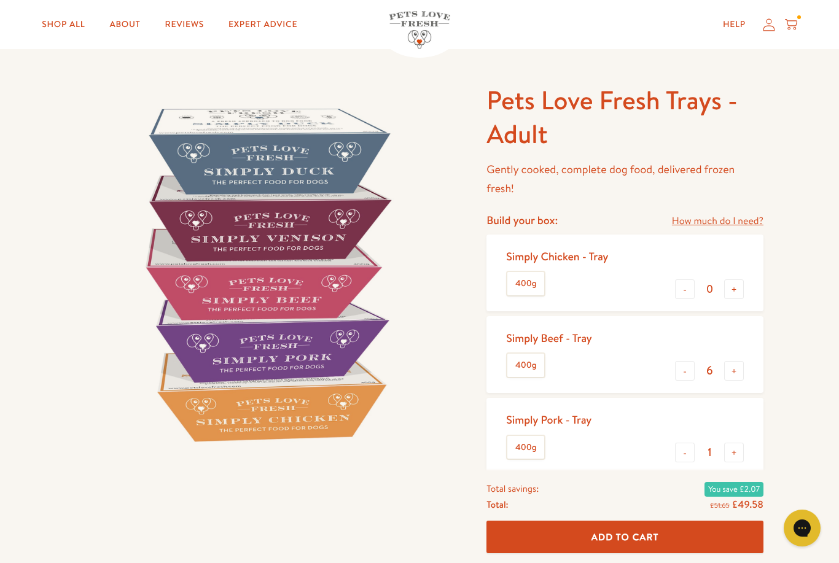
click at [678, 450] on button "-" at bounding box center [685, 453] width 20 height 20
type input "0"
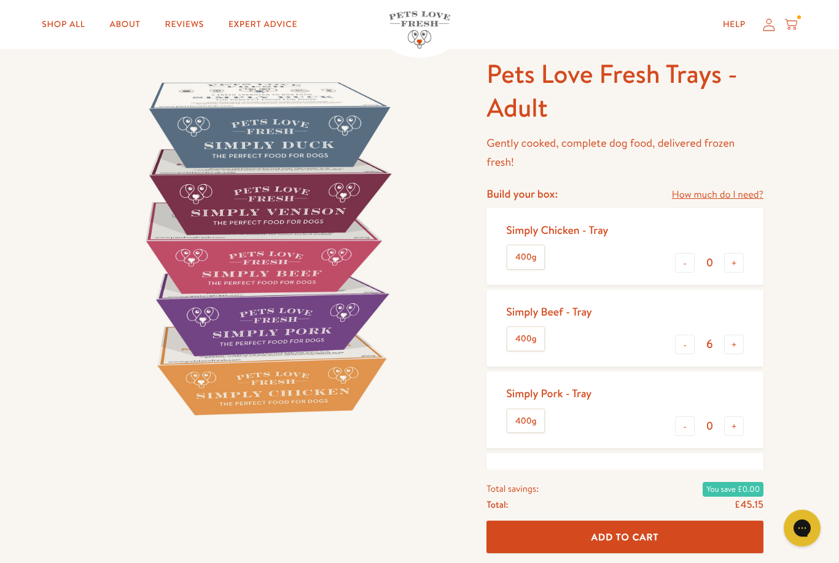
scroll to position [101, 0]
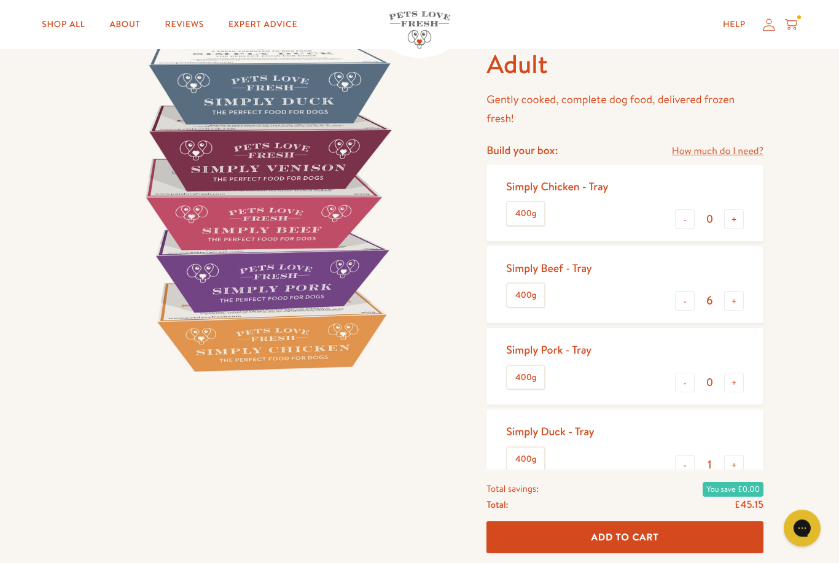
click at [676, 464] on button "-" at bounding box center [685, 465] width 20 height 20
type input "0"
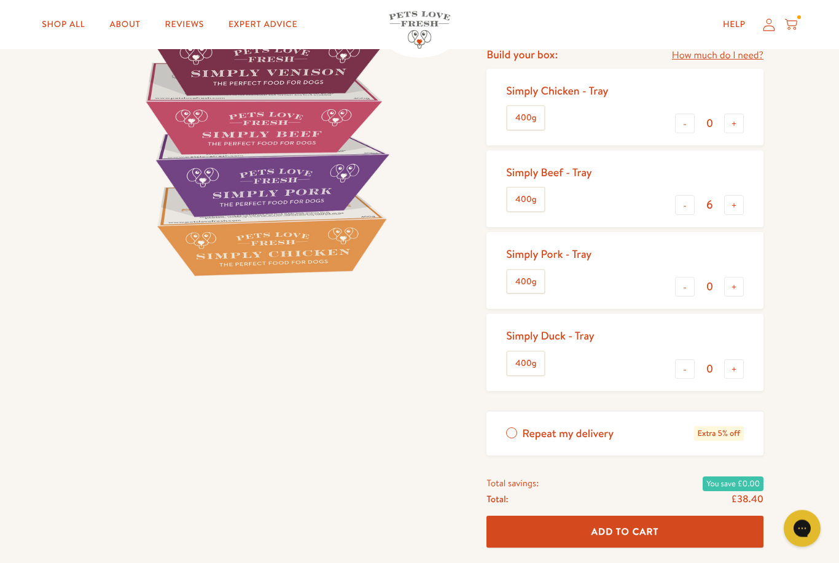
scroll to position [202, 0]
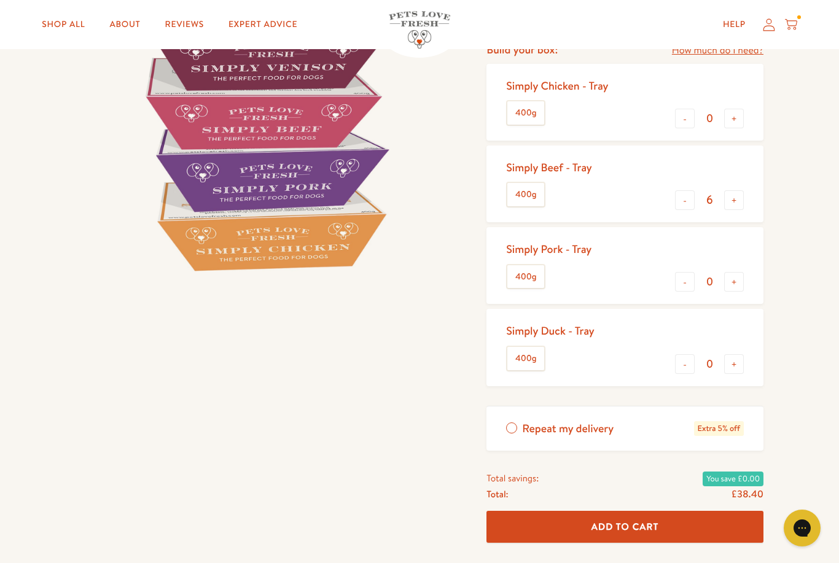
click at [628, 520] on span "Add To Cart" at bounding box center [626, 526] width 68 height 13
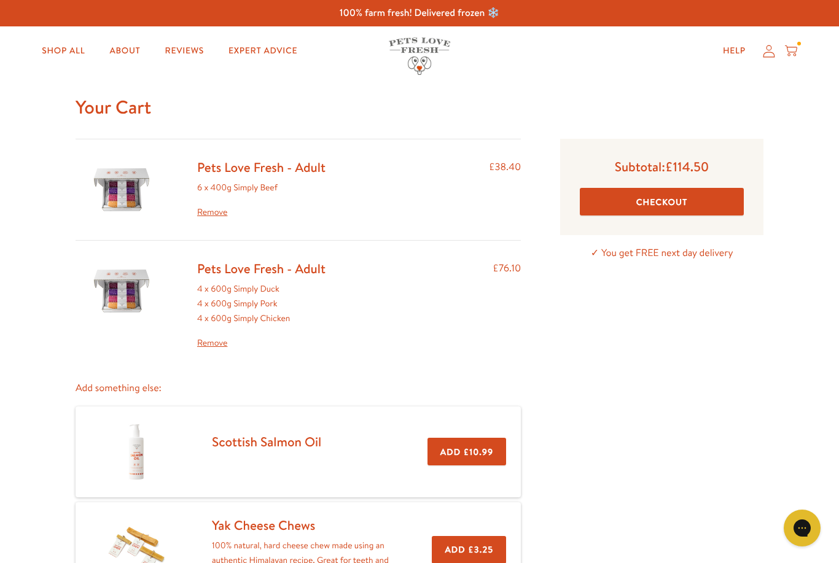
click at [665, 197] on button "Checkout" at bounding box center [662, 202] width 164 height 28
